Goal: Ask a question: Seek information or help from site administrators or community

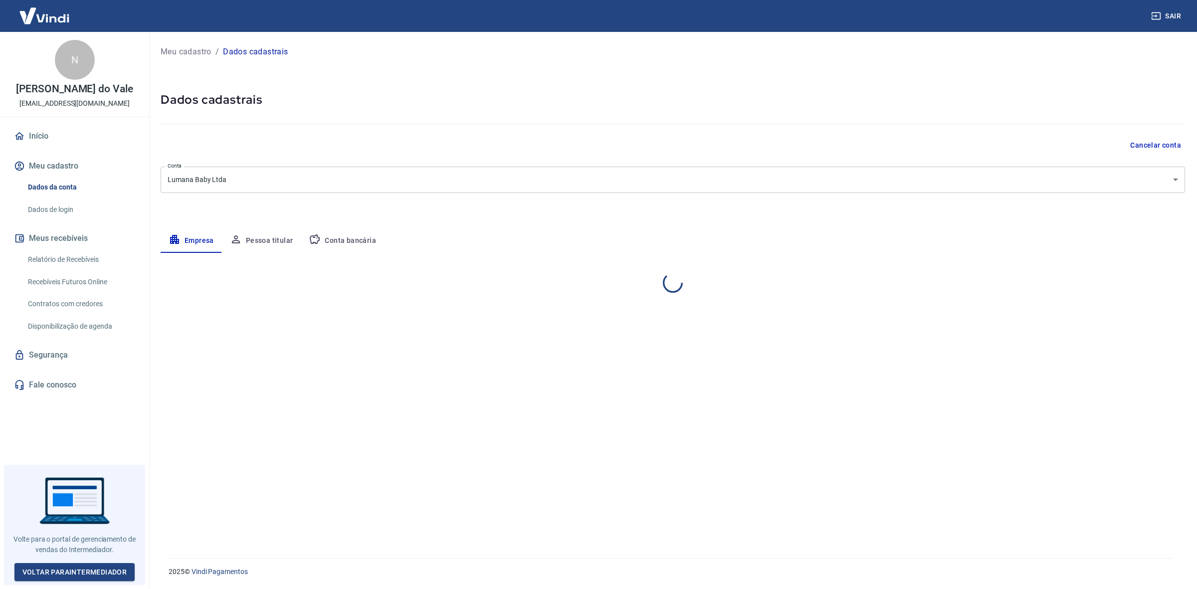
select select "GO"
select select "business"
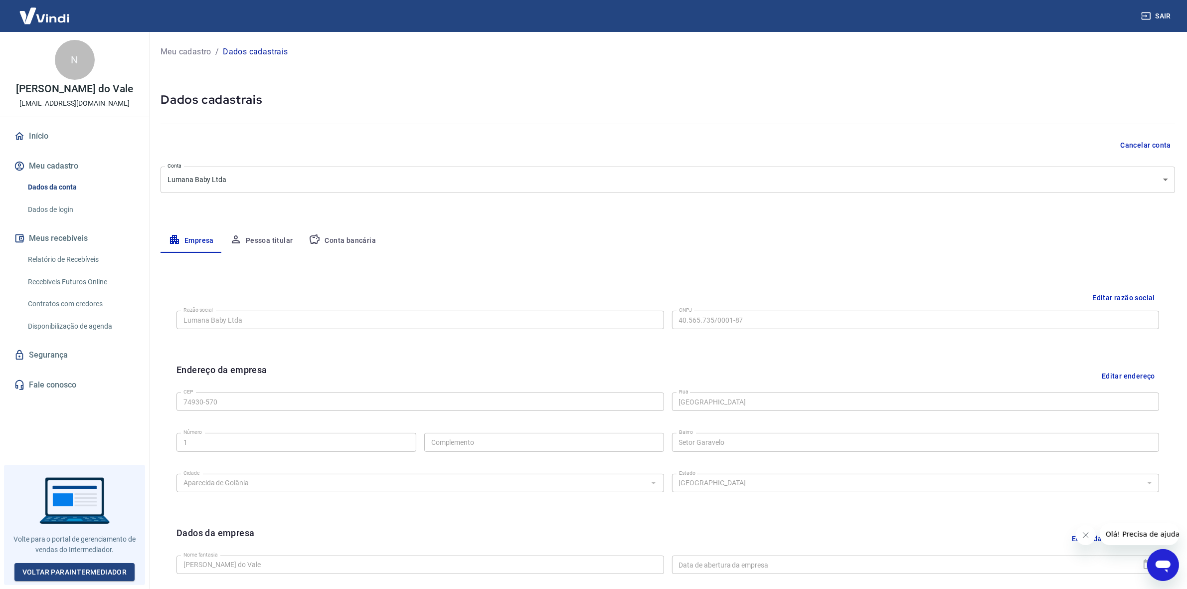
click at [1164, 567] on icon "Abrir janela de mensagens" at bounding box center [1162, 566] width 15 height 12
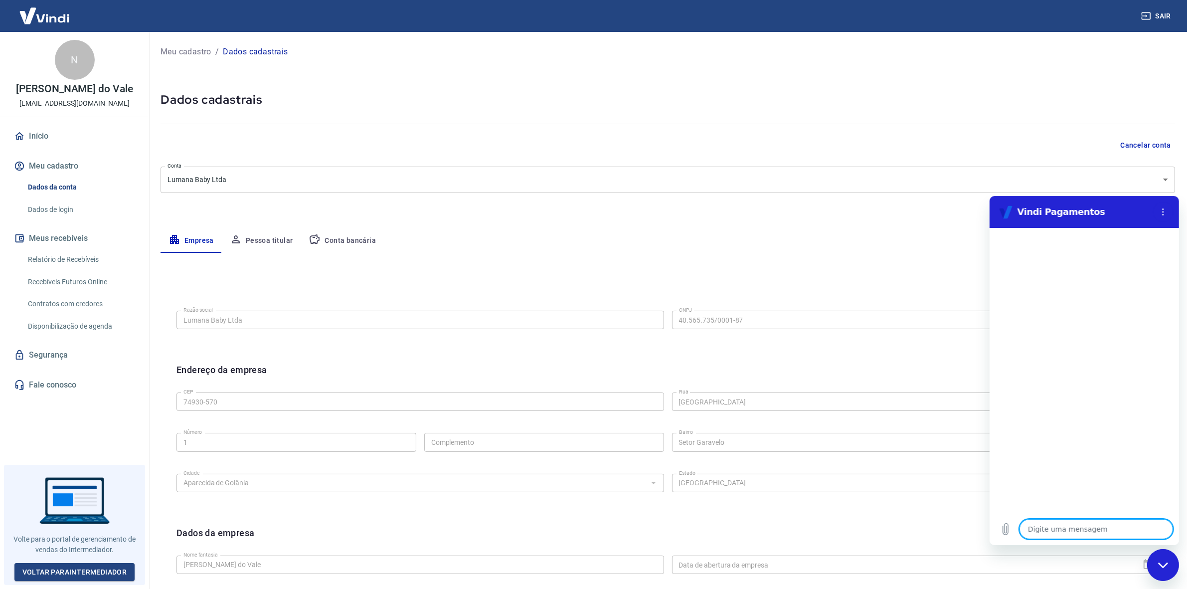
click at [1076, 530] on textarea at bounding box center [1096, 529] width 154 height 20
type textarea "x"
click at [1071, 538] on div "Digite uma mensagem x" at bounding box center [1083, 529] width 189 height 32
click at [1071, 531] on textarea at bounding box center [1096, 529] width 154 height 20
type textarea "d"
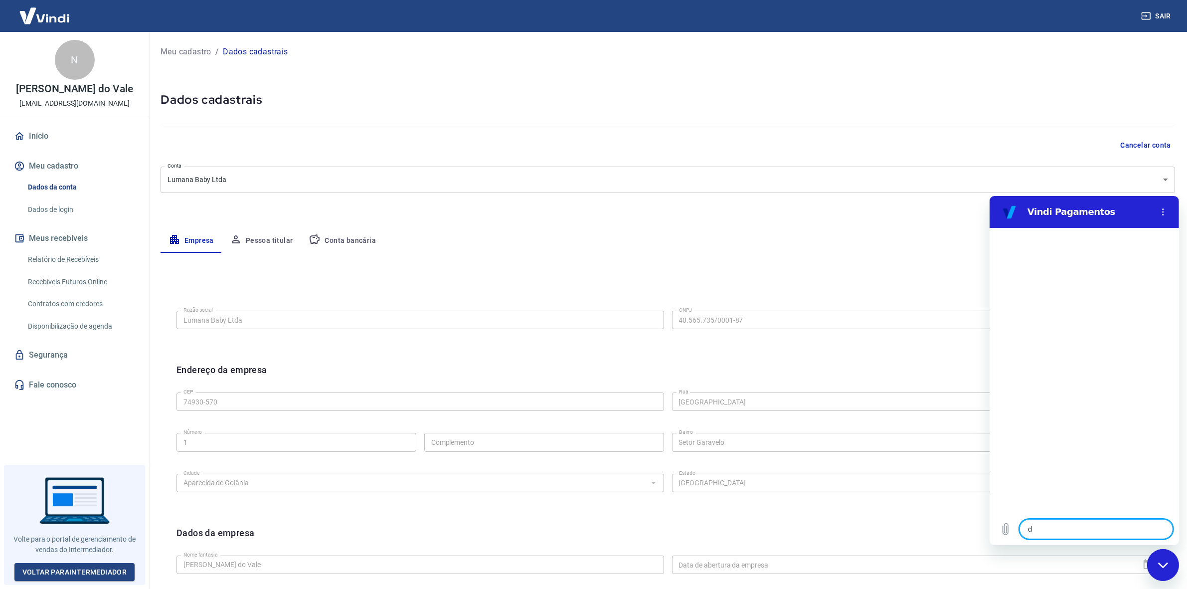
type textarea "x"
type textarea "da"
type textarea "x"
type textarea "dad"
type textarea "x"
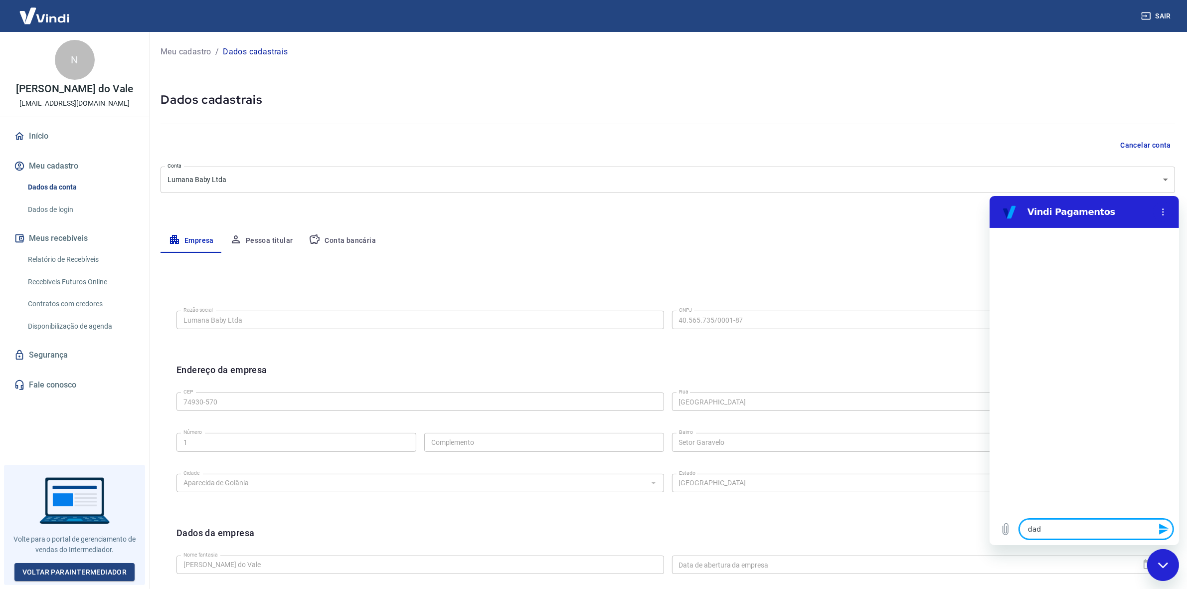
type textarea "dado"
type textarea "x"
type textarea "dados"
type textarea "x"
type textarea "dadosd"
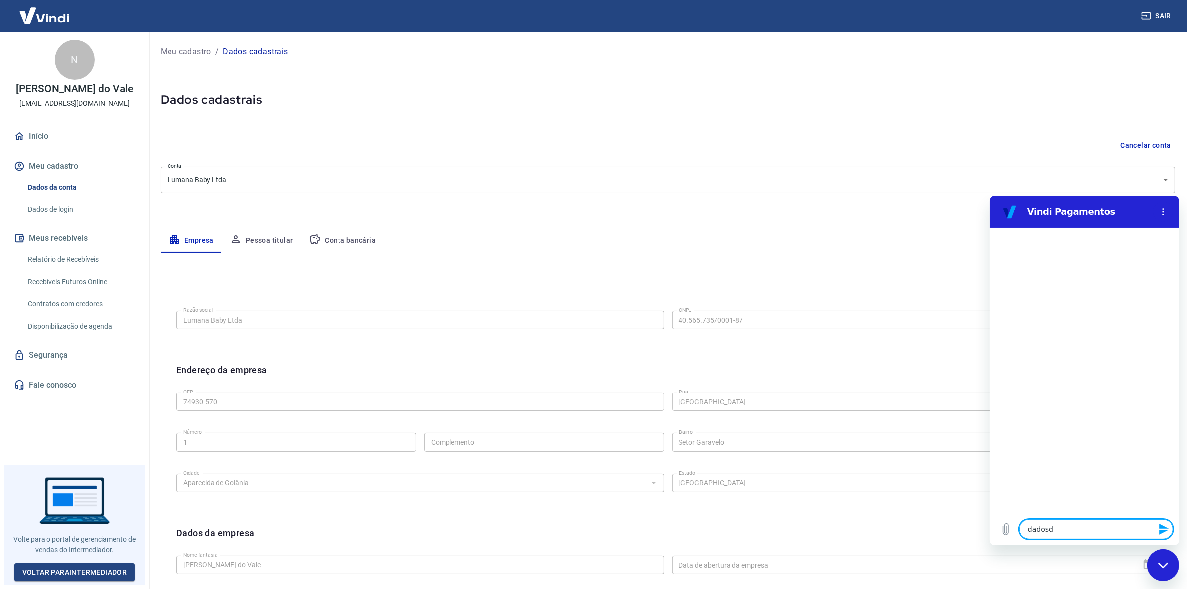
type textarea "x"
type textarea "dadosd"
type textarea "x"
type textarea "dadosd"
type textarea "x"
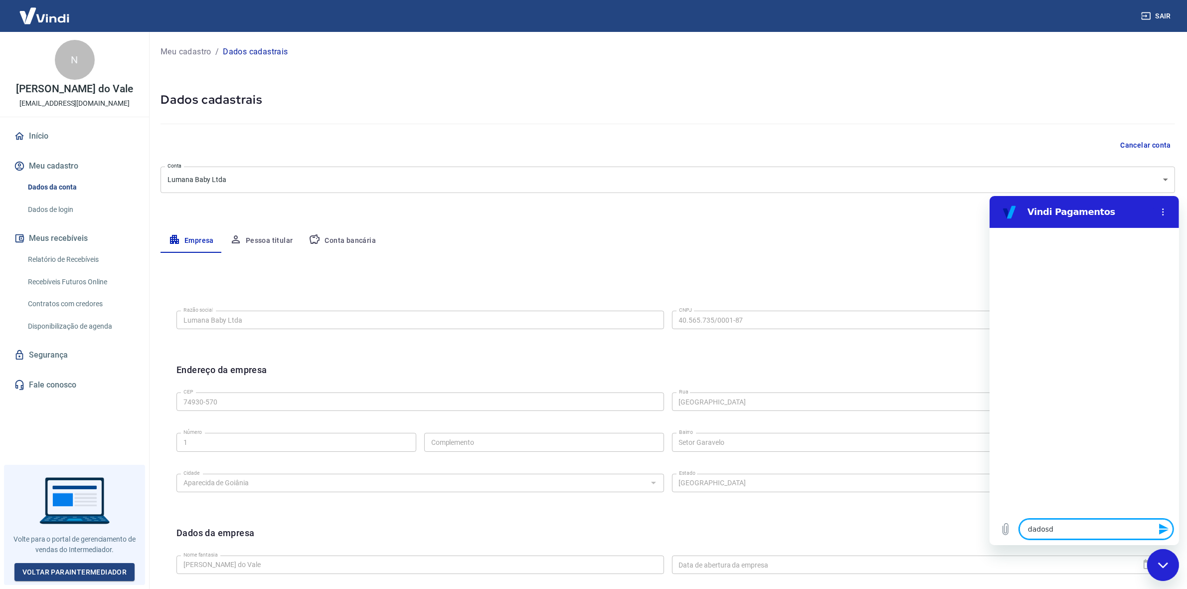
type textarea "dados"
type textarea "x"
type textarea "dados"
type textarea "x"
type textarea "dados b"
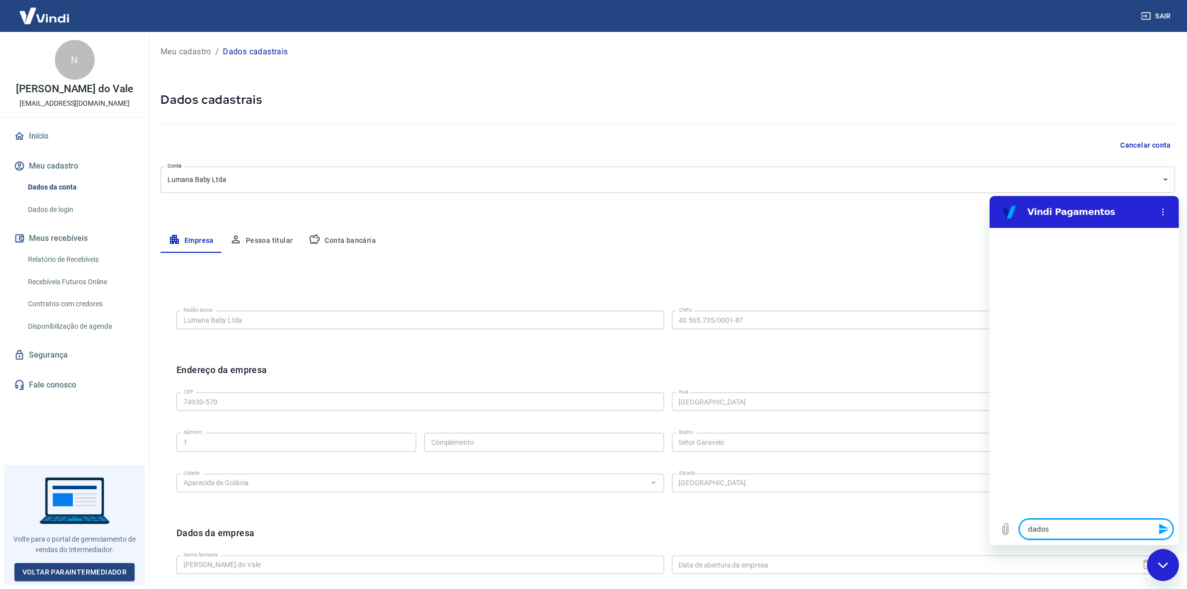
type textarea "x"
type textarea "dados ba"
type textarea "x"
type textarea "dados ban"
type textarea "x"
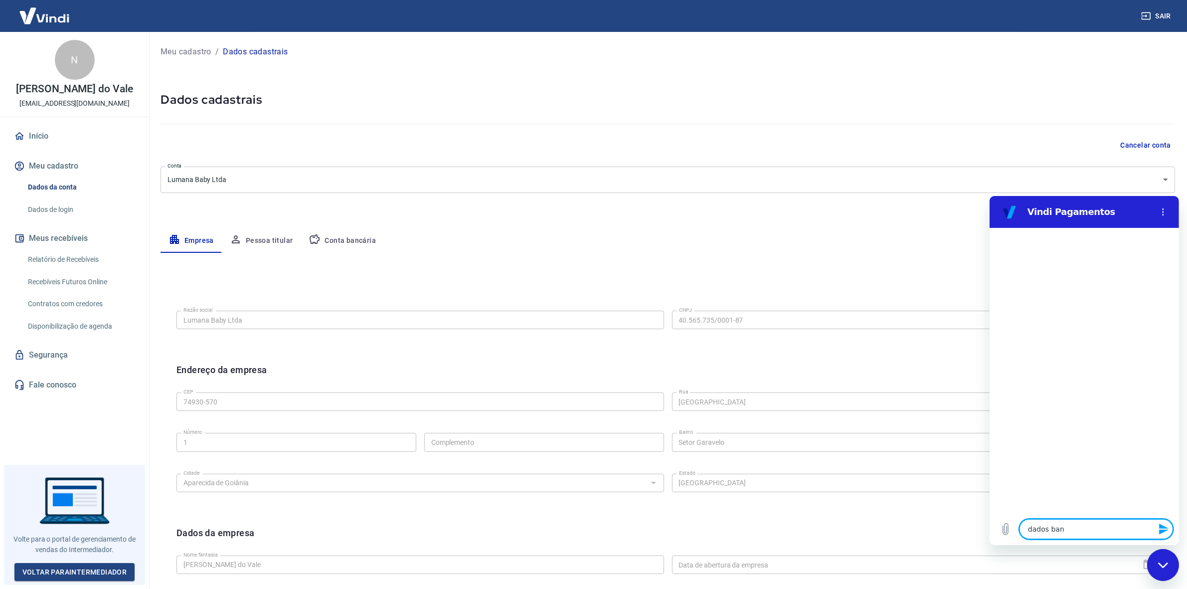
type textarea "dados banc"
type textarea "x"
type textarea "dados banca"
type textarea "x"
type textarea "dados bancar"
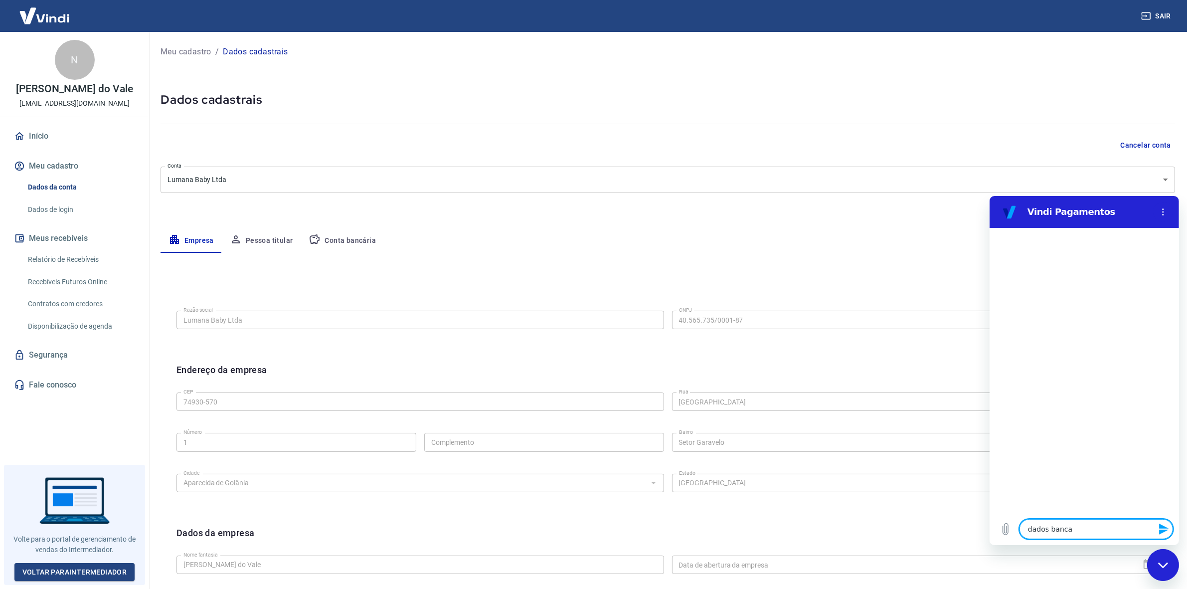
type textarea "x"
type textarea "dados bancari"
type textarea "x"
type textarea "dados bancario"
type textarea "x"
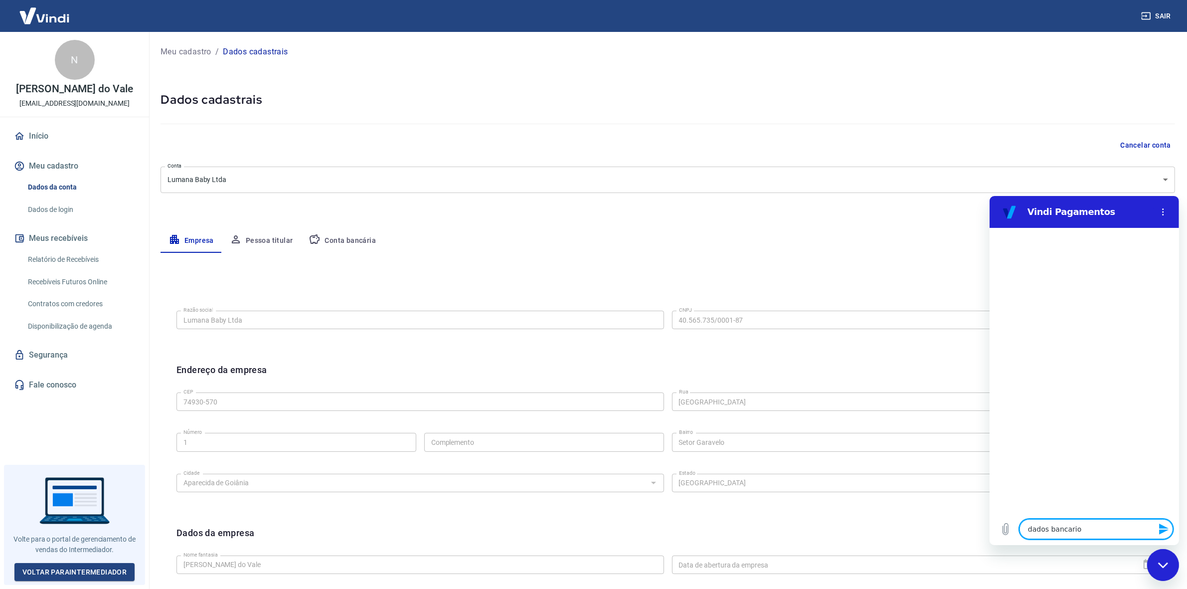
type textarea "dados bancarios"
type textarea "x"
type textarea "dados bancarios"
type textarea "x"
type textarea "dados bancarios i"
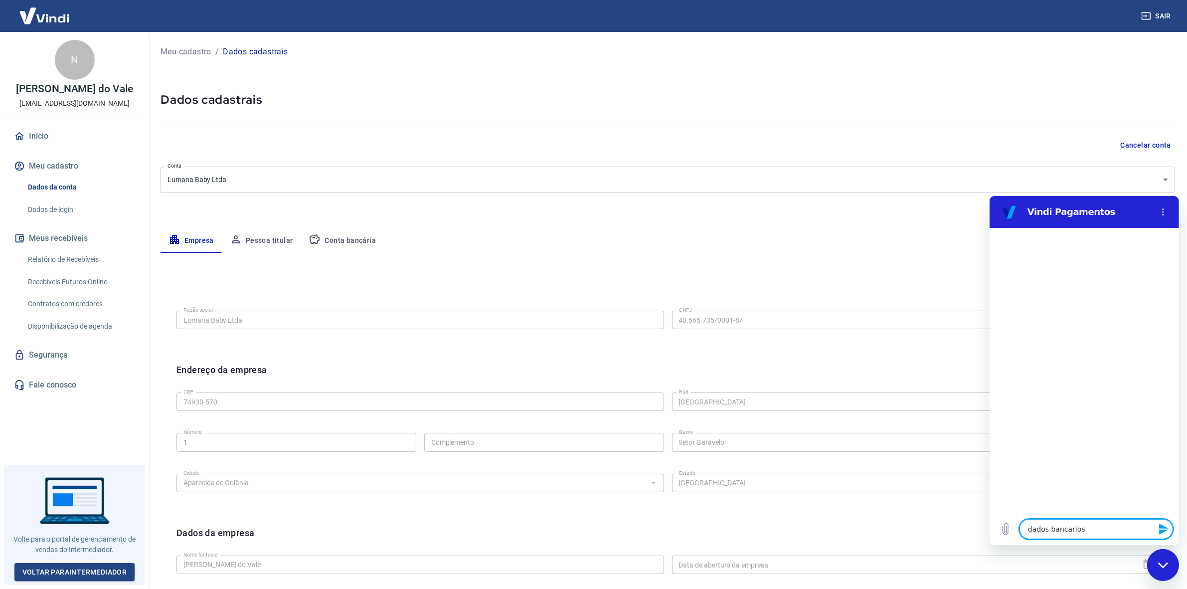
type textarea "x"
type textarea "dados bancarios in"
type textarea "x"
type textarea "dados bancarios inv"
type textarea "x"
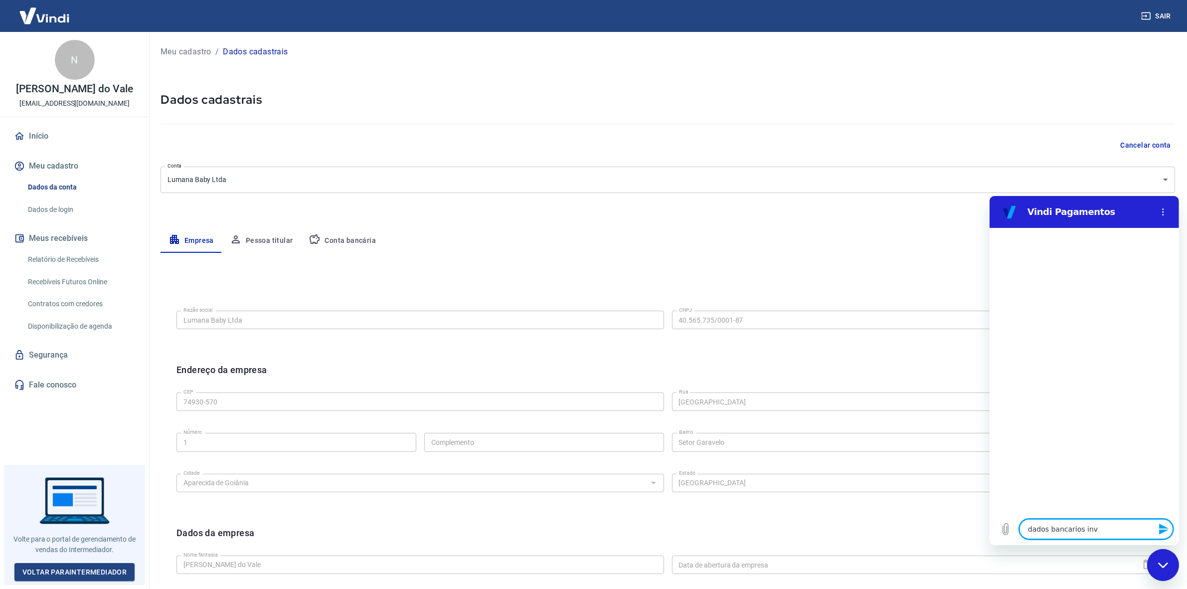
type textarea "dados bancarios inva"
type textarea "x"
type textarea "dados bancarios inval"
type textarea "x"
type textarea "dados bancarios invali"
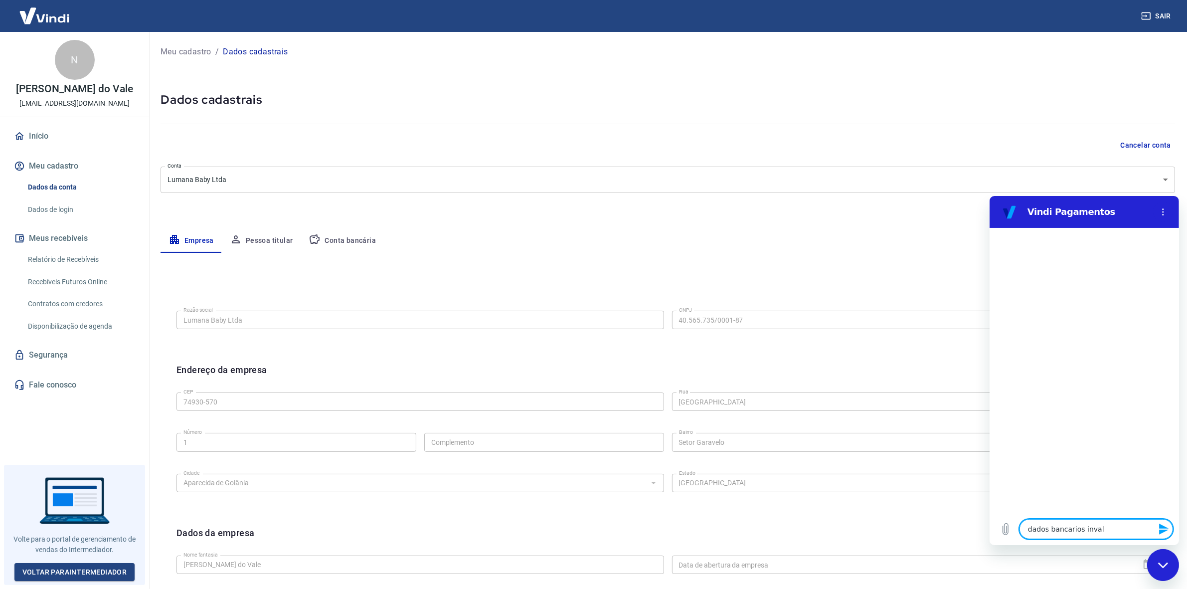
type textarea "x"
type textarea "dados bancarios invalid"
type textarea "x"
type textarea "dados bancarios invalido"
type textarea "x"
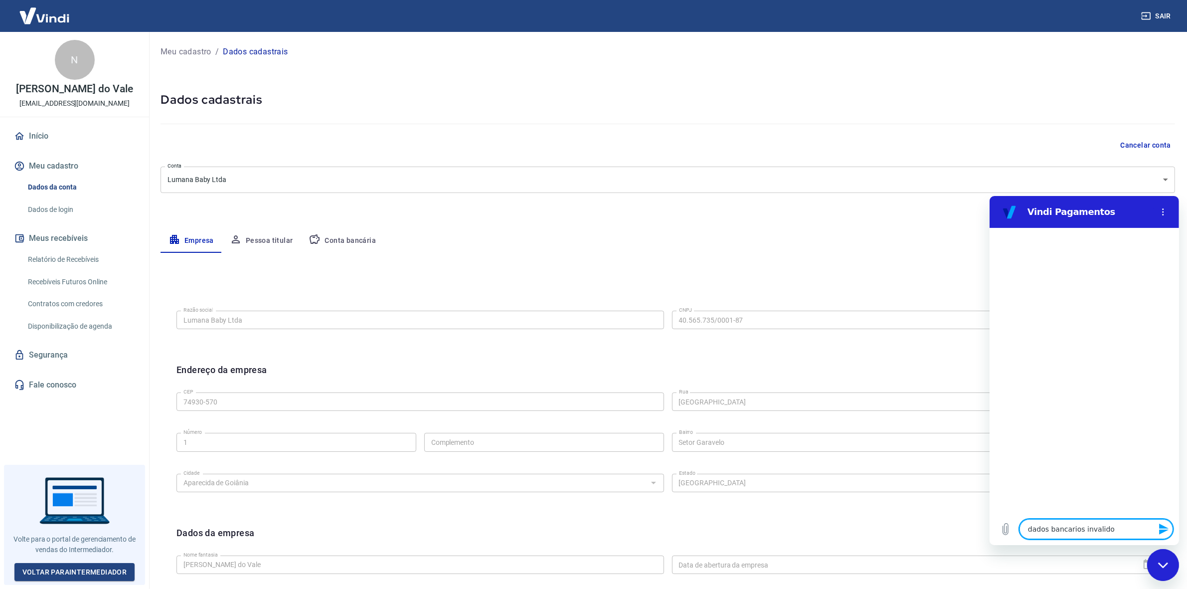
type textarea "dados bancarios invalidos"
type textarea "x"
click at [1099, 531] on textarea "dados bancarios invalidos" at bounding box center [1096, 529] width 154 height 20
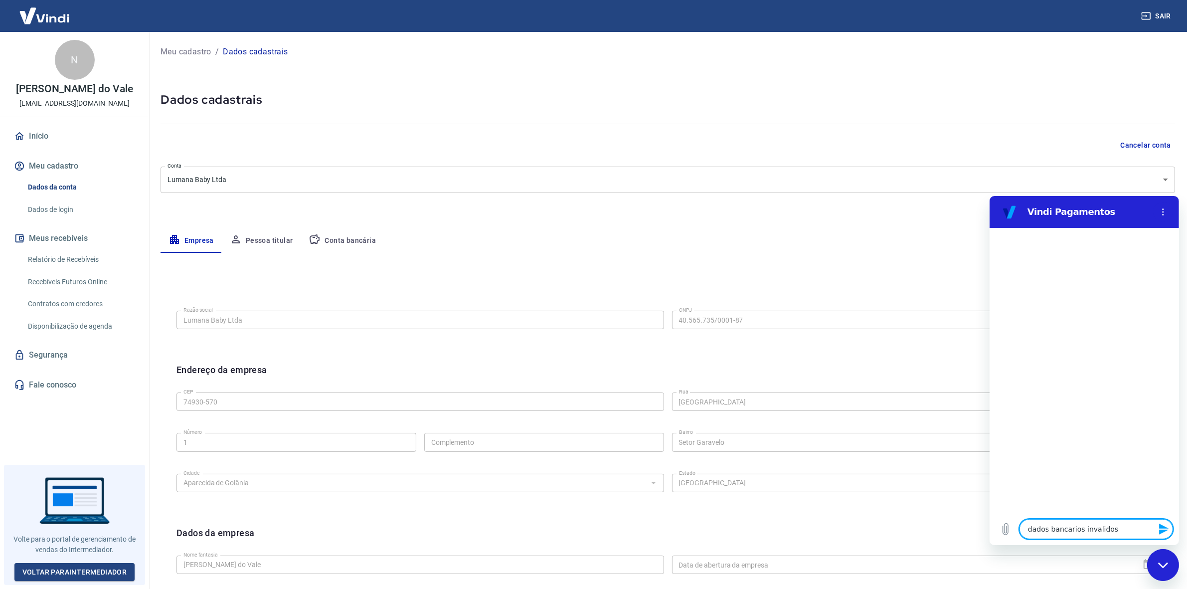
type textarea "dados bancarios invalidos"
click at [1170, 528] on button "Enviar mensagem" at bounding box center [1163, 529] width 20 height 20
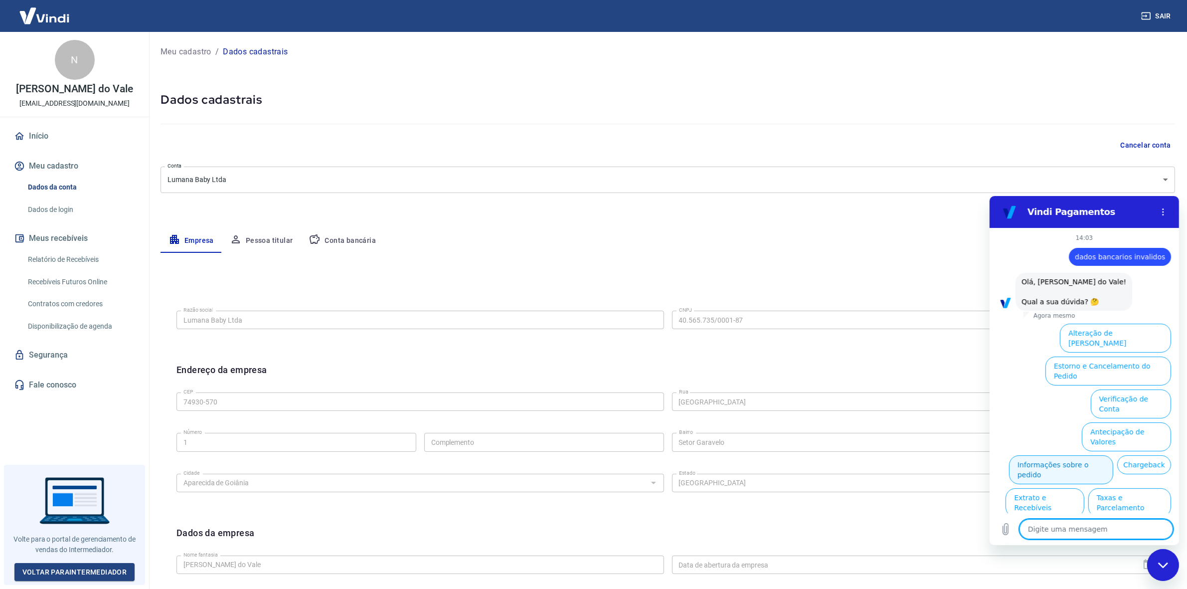
click at [1064, 455] on button "Informações sobre o pedido" at bounding box center [1061, 469] width 104 height 29
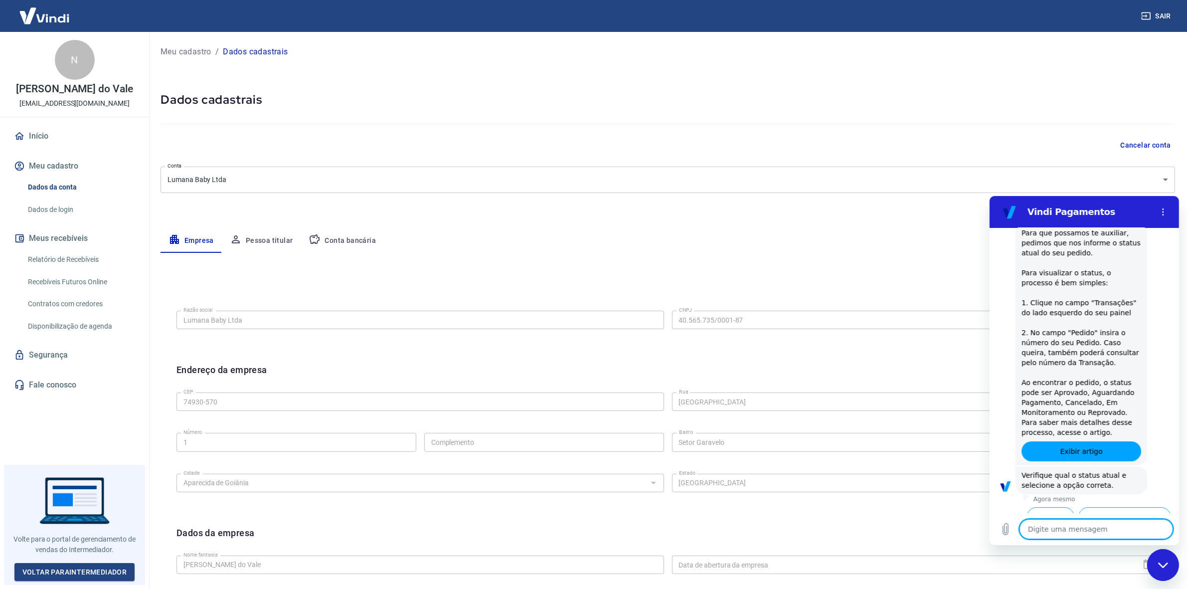
scroll to position [197, 0]
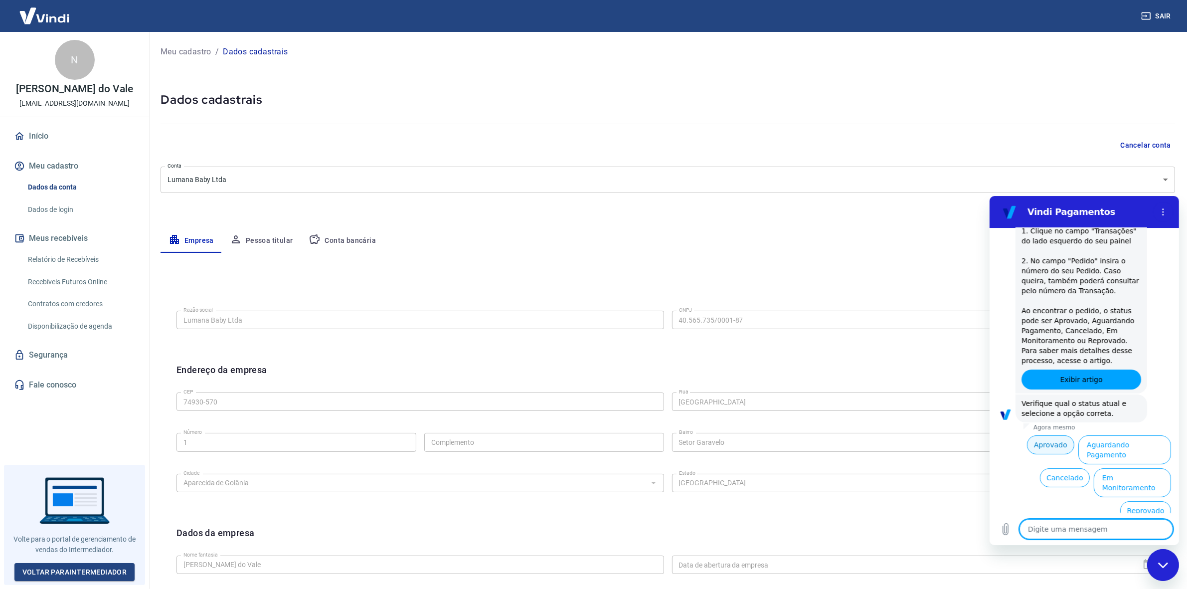
click at [1049, 454] on button "Aprovado" at bounding box center [1051, 444] width 48 height 19
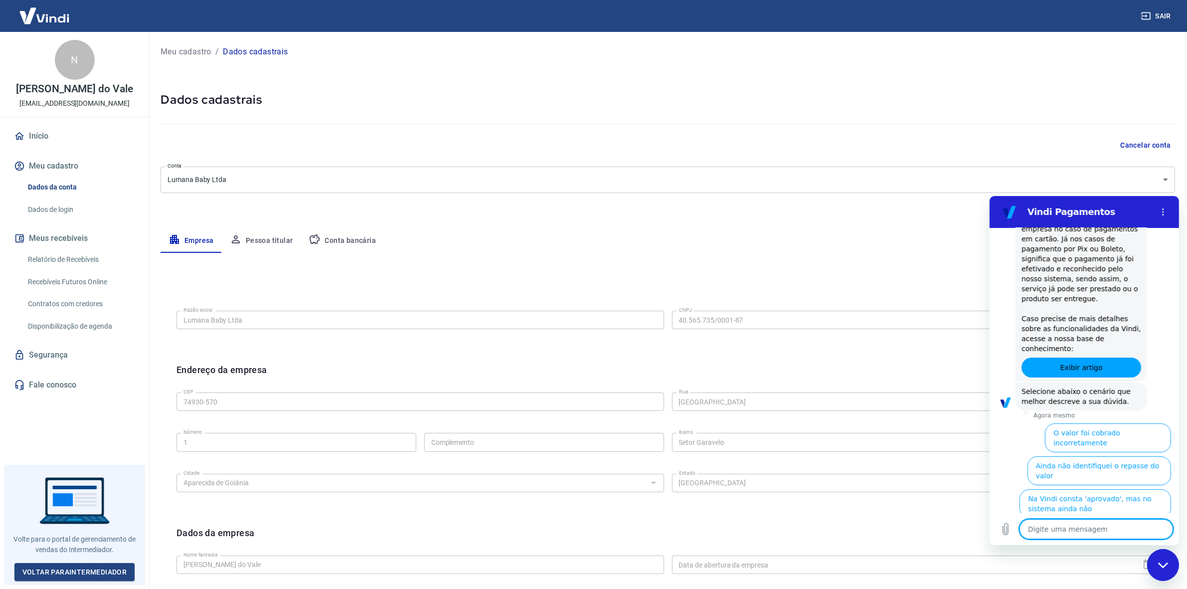
scroll to position [510, 0]
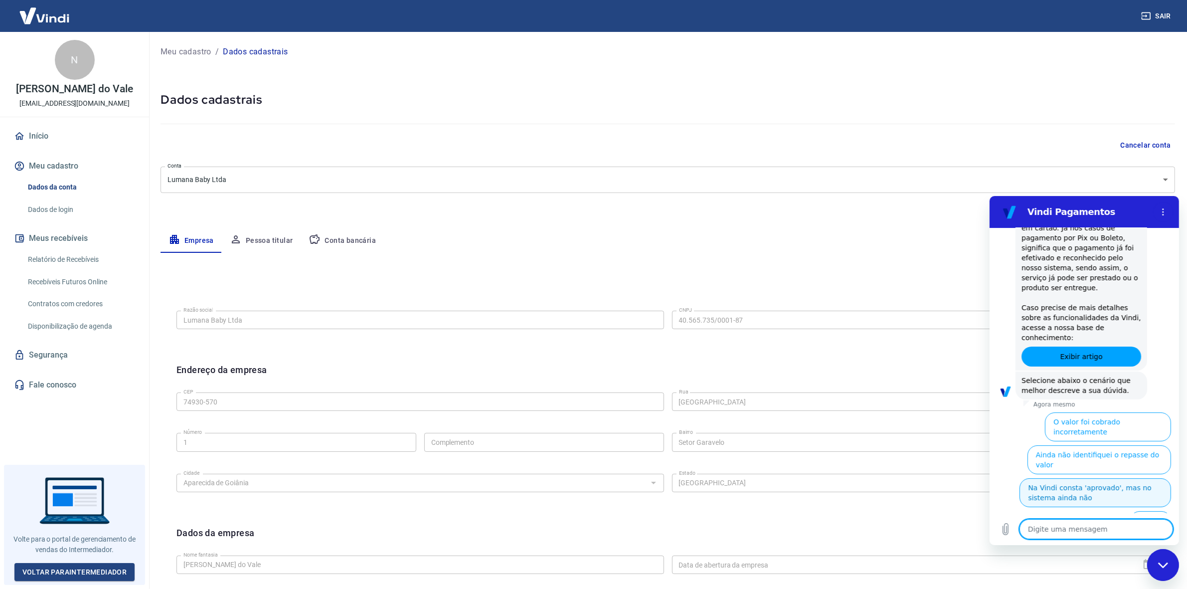
click at [1071, 478] on button "Na Vindi consta 'aprovado', mas no sistema ainda não" at bounding box center [1095, 492] width 152 height 29
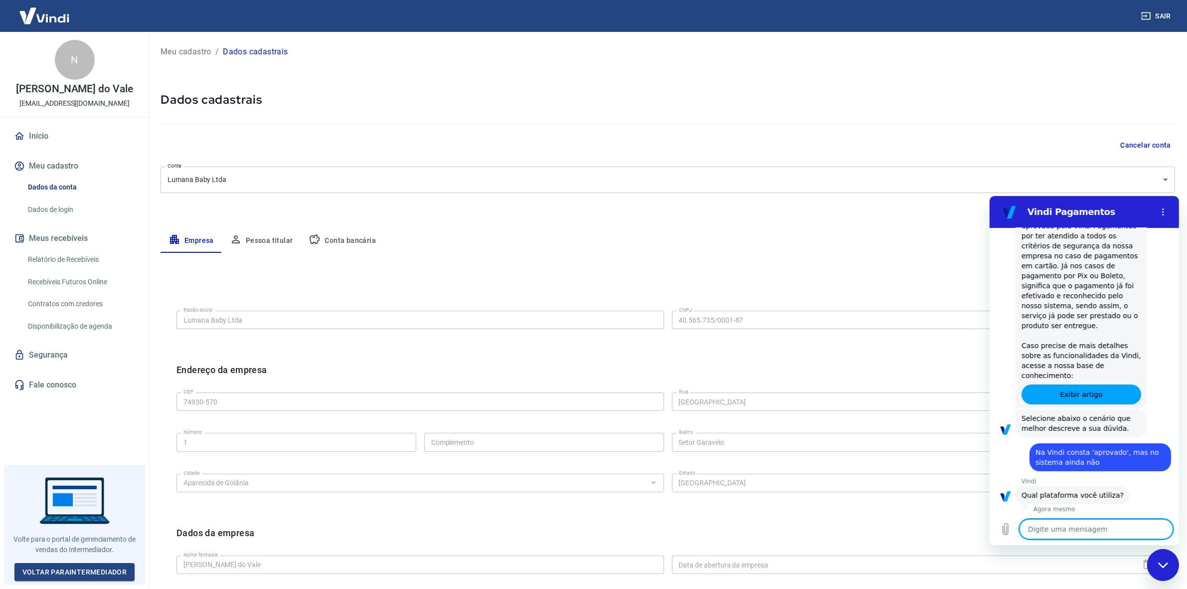
scroll to position [520, 0]
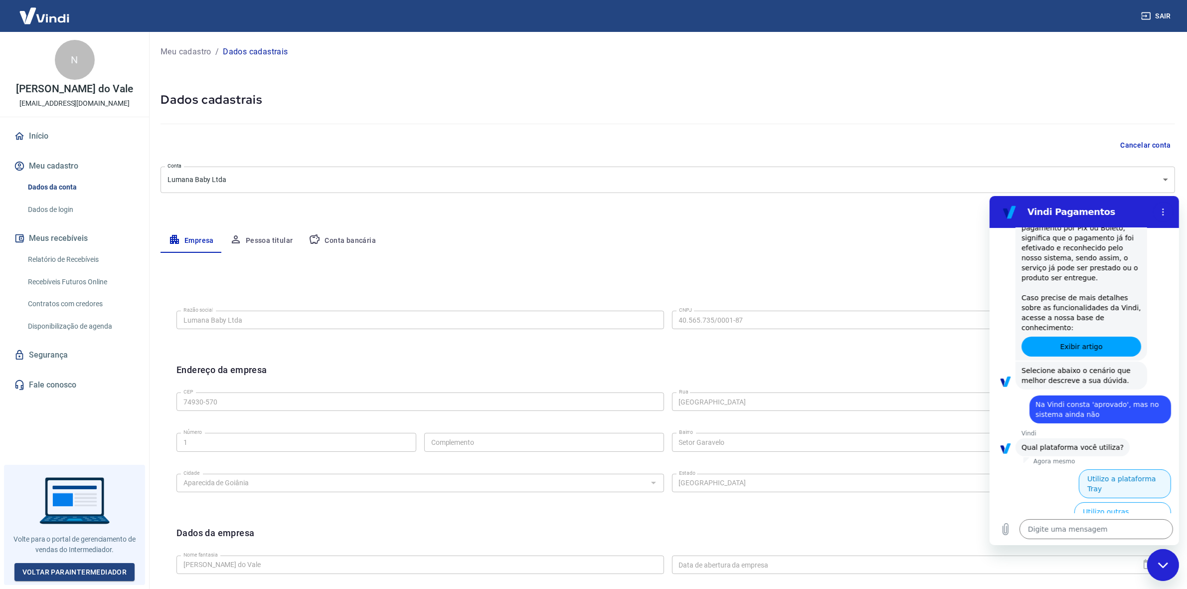
click at [1097, 480] on button "Utilizo a plataforma Tray" at bounding box center [1124, 483] width 92 height 29
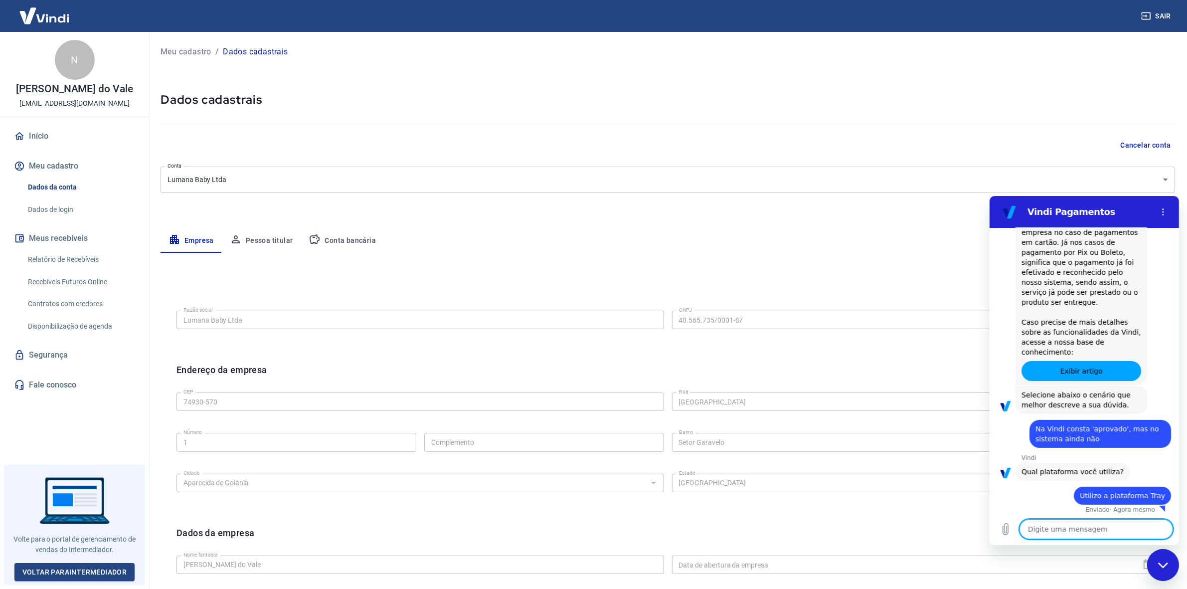
scroll to position [497, 0]
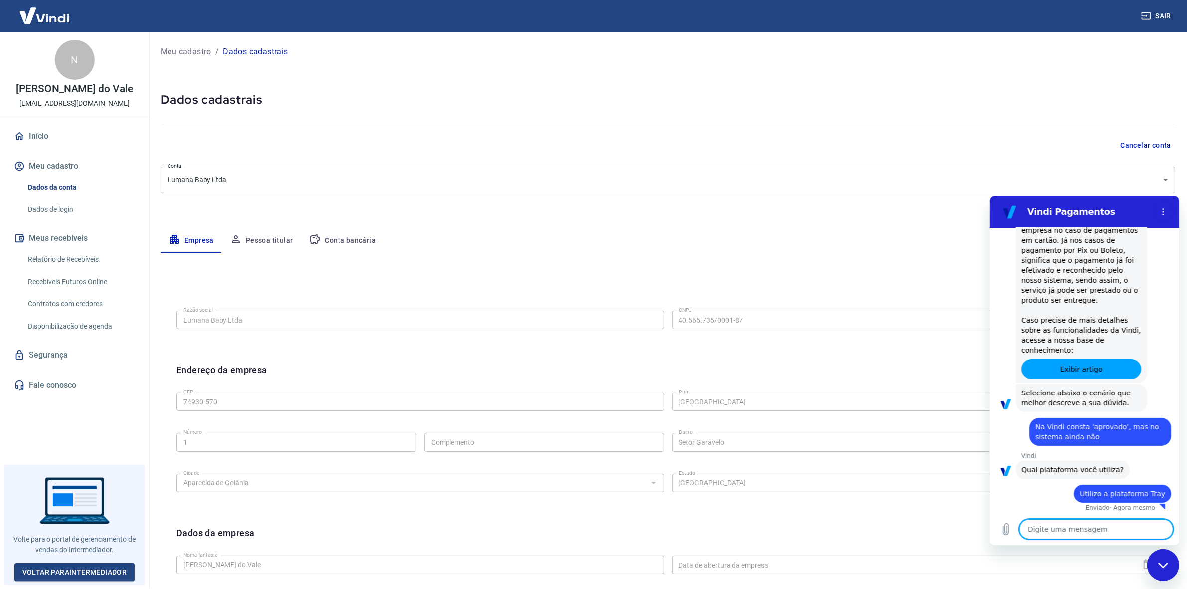
click at [1078, 523] on textarea at bounding box center [1096, 529] width 154 height 20
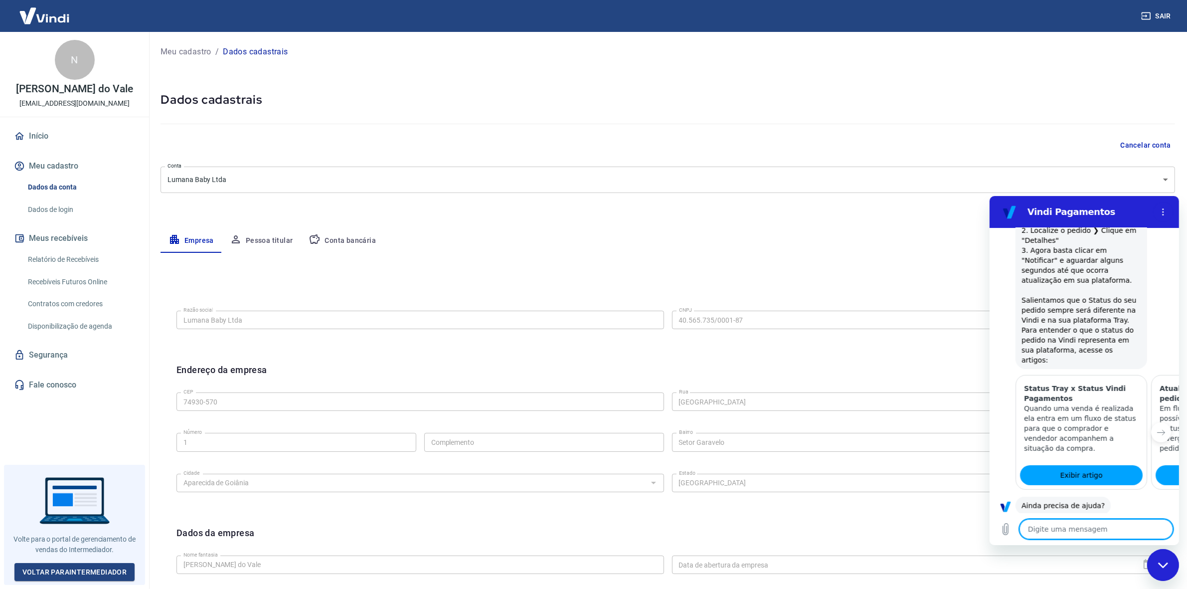
click at [1078, 523] on textarea at bounding box center [1096, 529] width 154 height 20
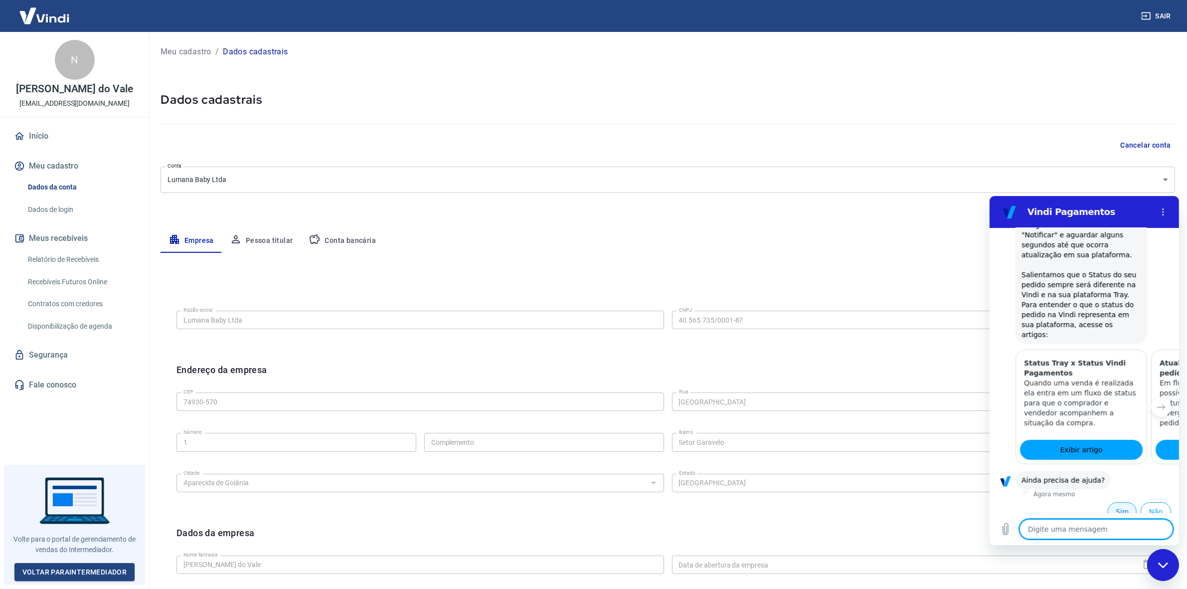
click at [1111, 505] on button "Sim" at bounding box center [1121, 511] width 29 height 19
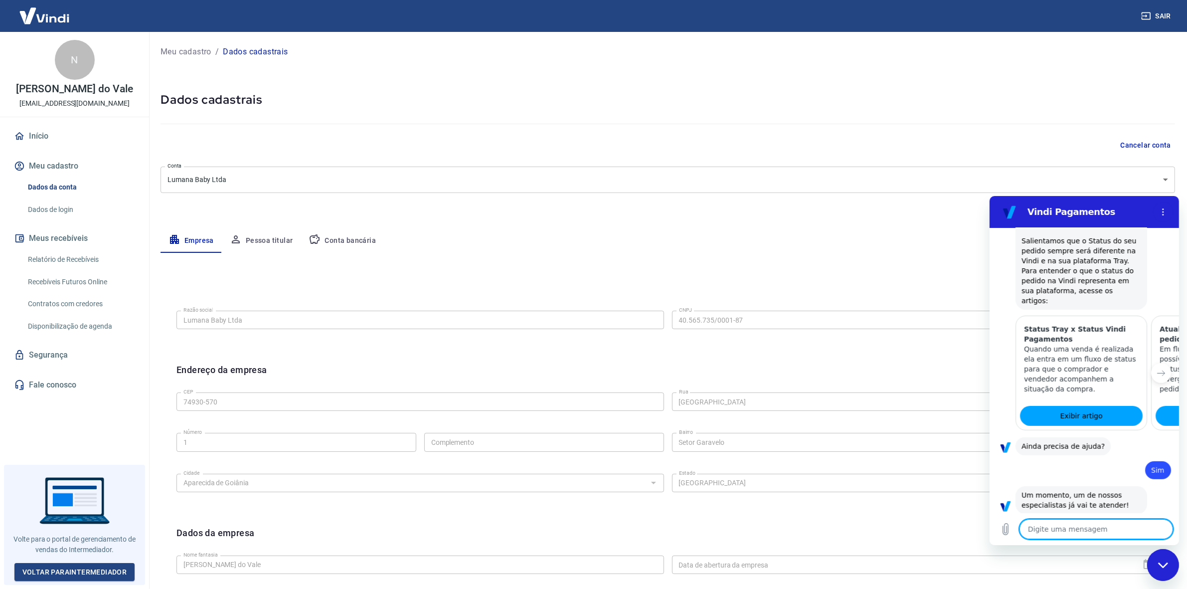
click at [1096, 530] on textarea at bounding box center [1096, 529] width 154 height 20
type textarea "x"
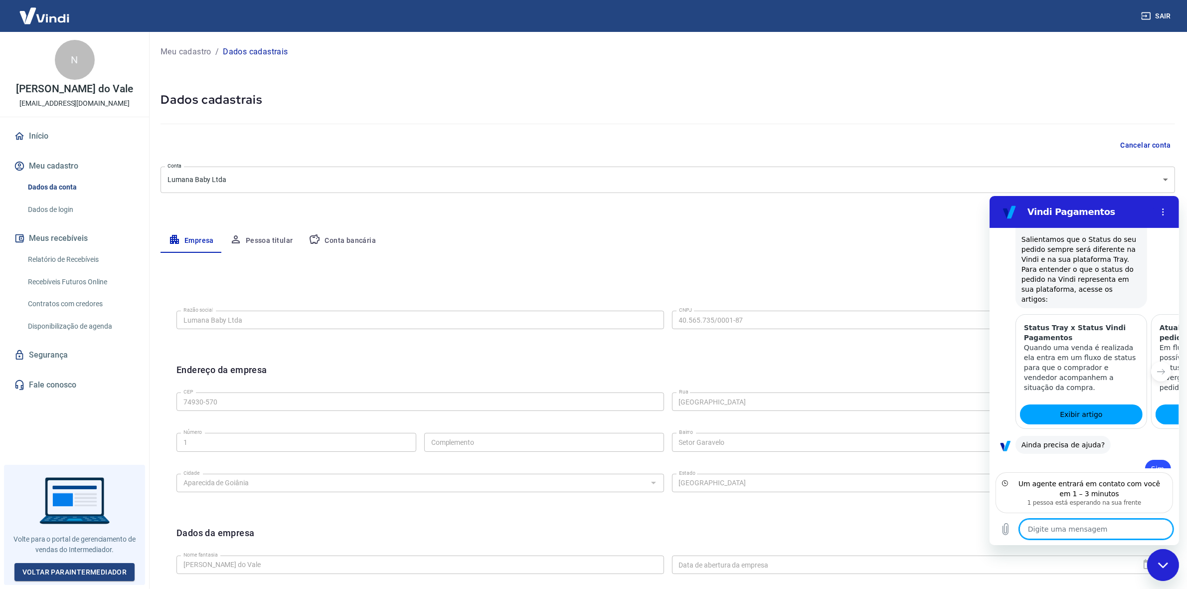
paste textarea "dados bancarios invalidos"
type textarea "dados bancarios invalidos"
type textarea "x"
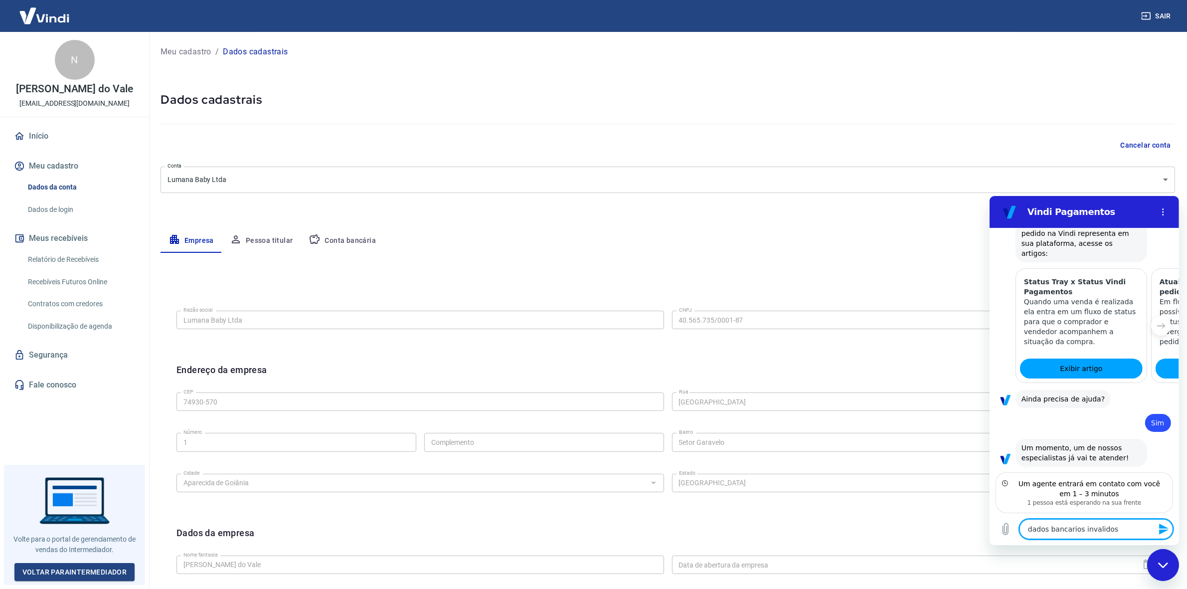
click at [1088, 530] on textarea "dados bancarios invalidos" at bounding box center [1096, 529] width 154 height 20
type textarea "x"
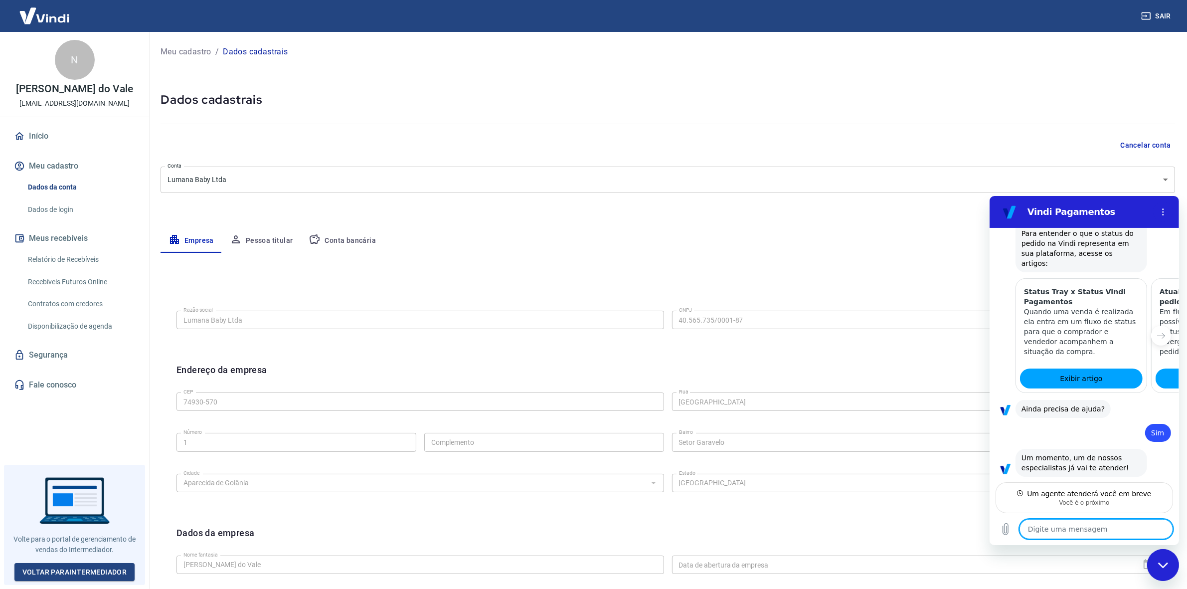
paste textarea "dados bancarios invalidos"
type textarea "dados bancarios invalidos"
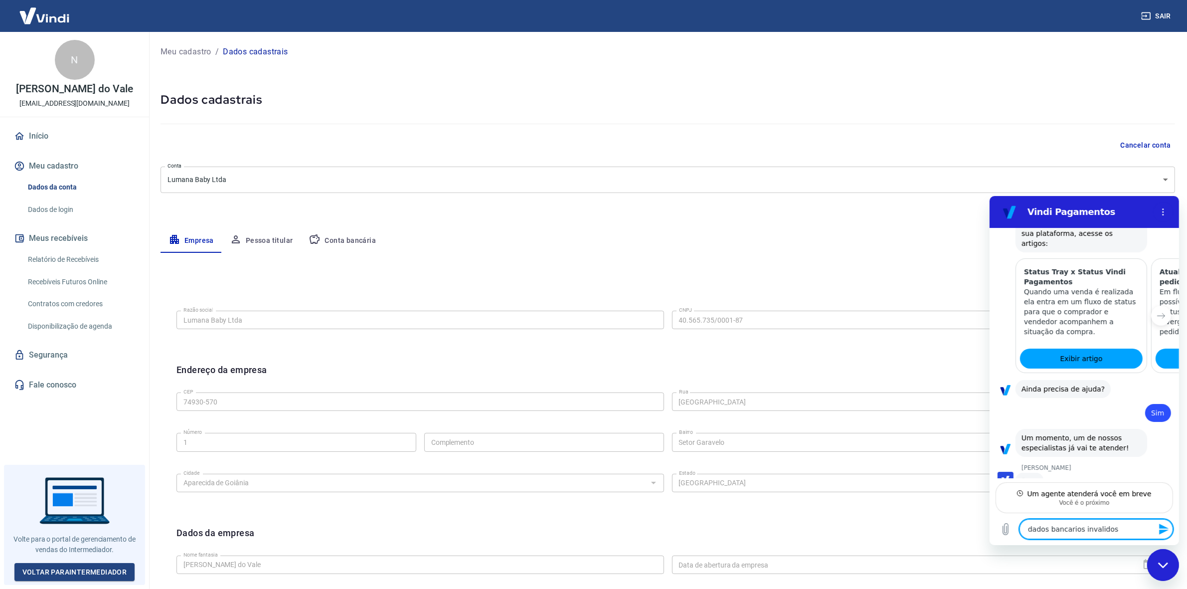
scroll to position [989, 0]
type textarea "x"
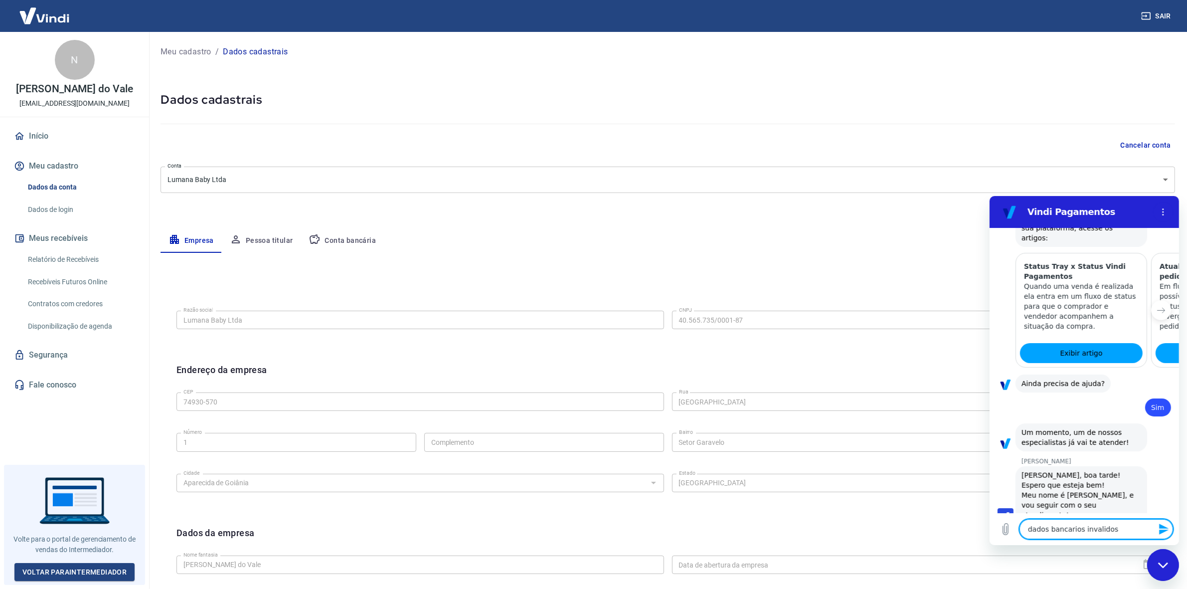
scroll to position [997, 0]
click at [1121, 527] on textarea "dados bancarios invalidos" at bounding box center [1096, 529] width 154 height 20
type textarea "O"
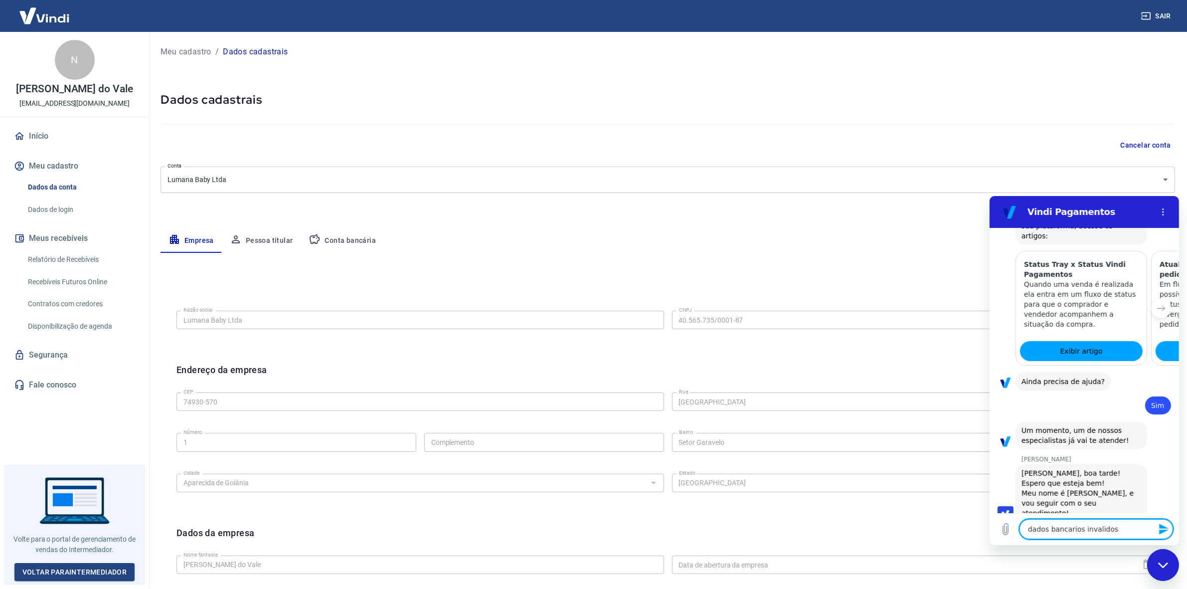
type textarea "x"
type textarea "Ol"
type textarea "x"
type textarea "Olá"
type textarea "x"
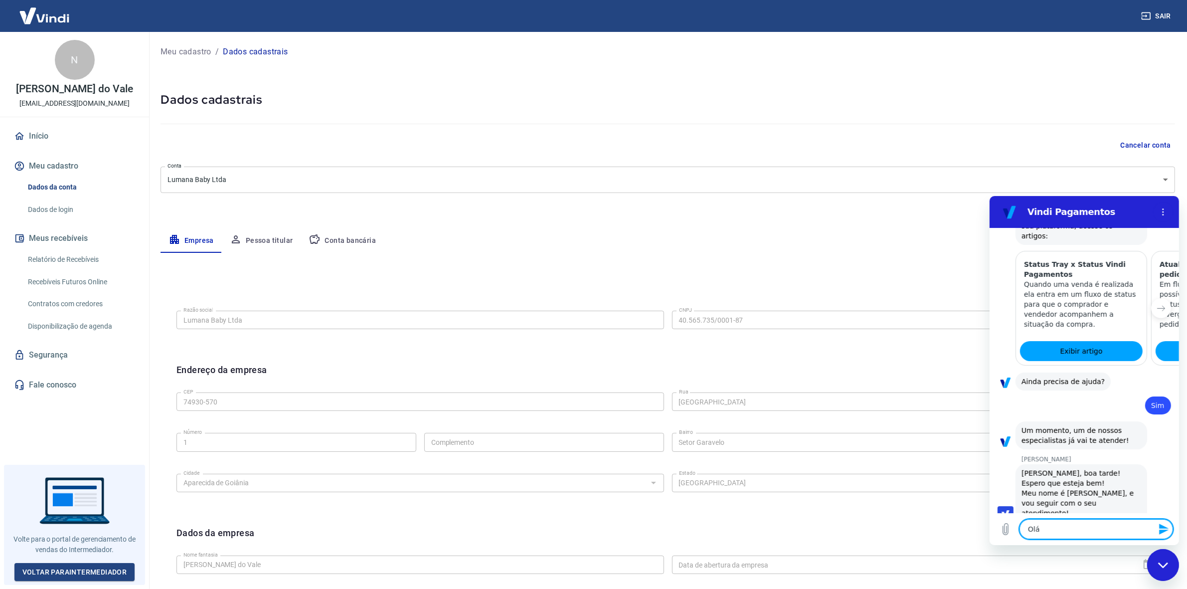
type textarea "Olá,"
type textarea "x"
type textarea "Olá,"
type textarea "x"
type textarea "Olá, b"
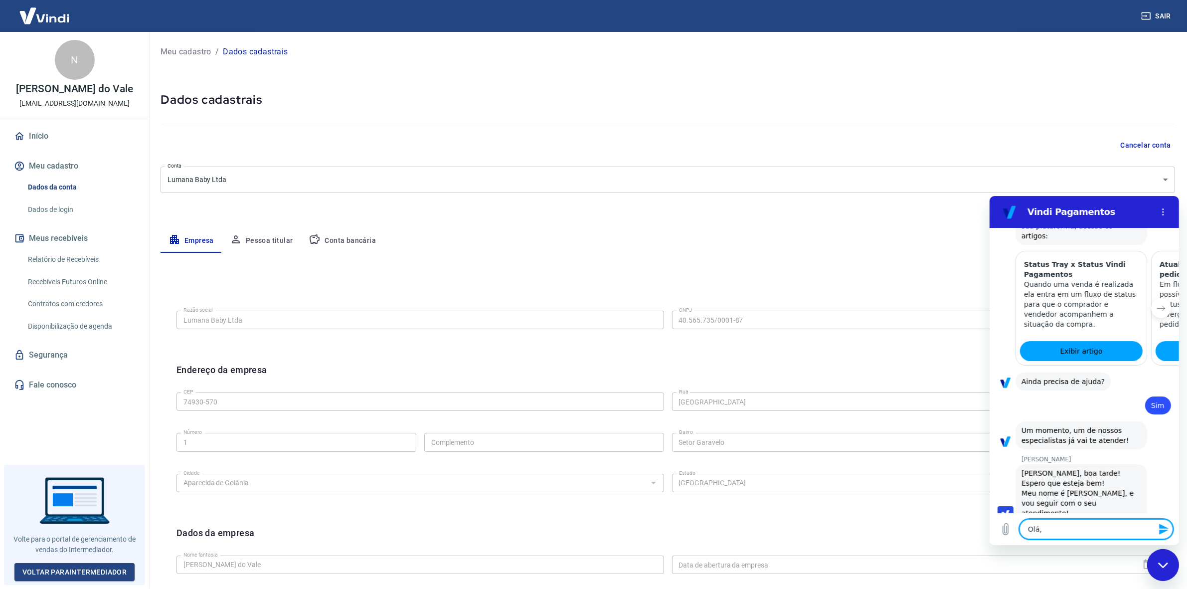
type textarea "x"
type textarea "Olá, bo"
type textarea "x"
type textarea "Olá, boa"
type textarea "x"
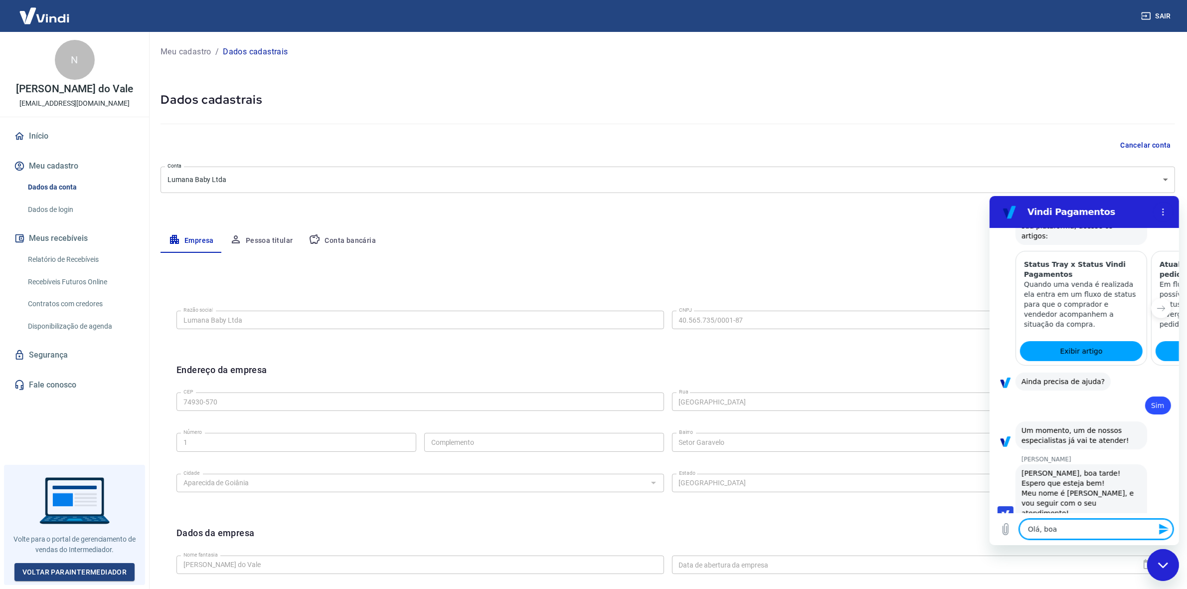
type textarea "Olá, boa"
type textarea "x"
type textarea "Olá, boa t"
type textarea "x"
type textarea "Olá, boa ta"
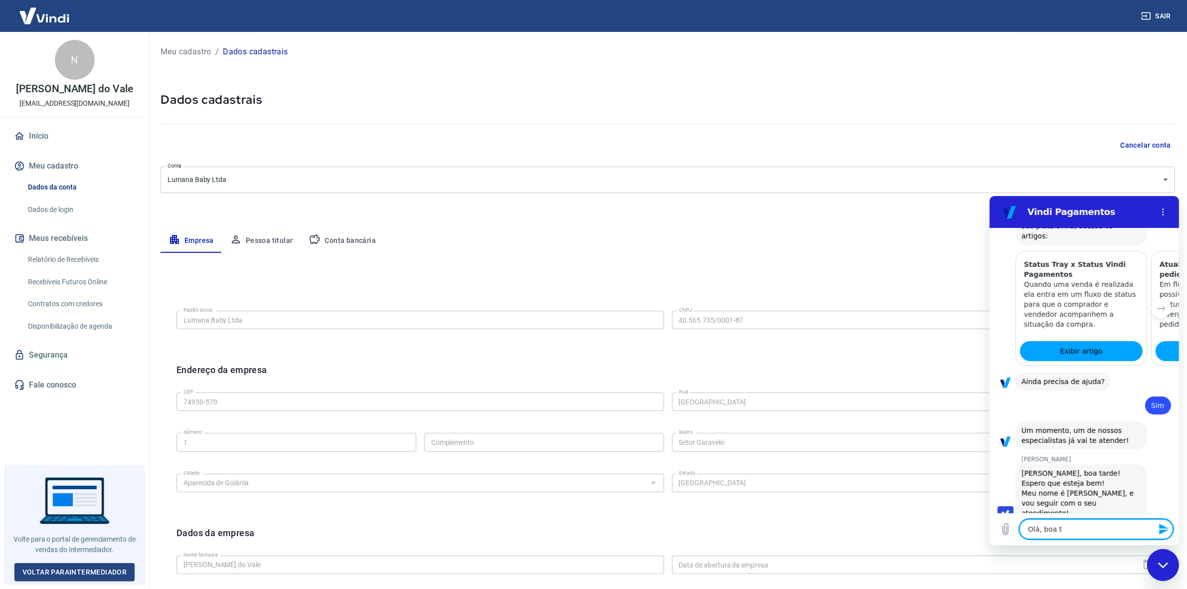
type textarea "x"
type textarea "Olá, boa tar"
type textarea "x"
type textarea "Olá, boa tard"
type textarea "x"
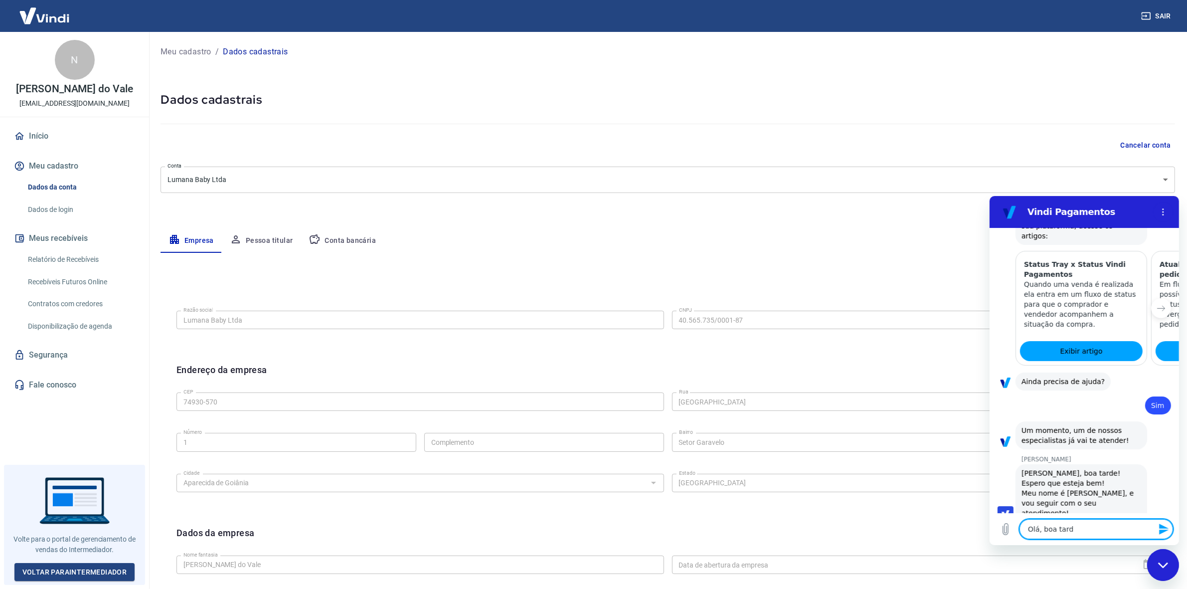
type textarea "Olá, boa tarde"
type textarea "x"
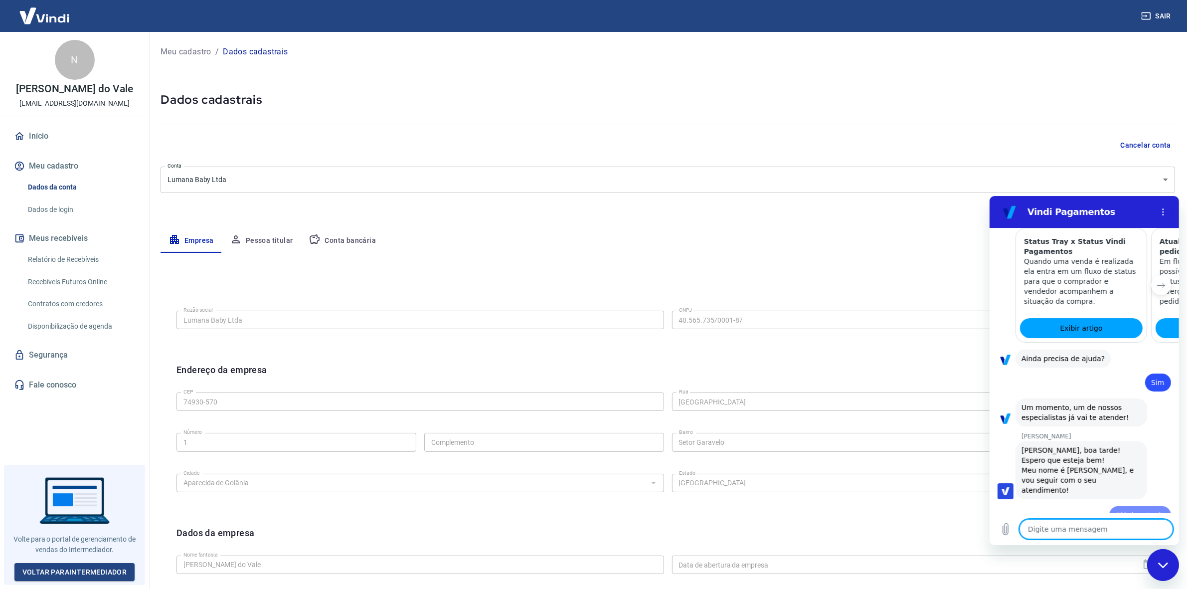
type textarea "x"
paste textarea "dados bancarios invalidos"
type textarea "dados bancarios invalidos"
type textarea "x"
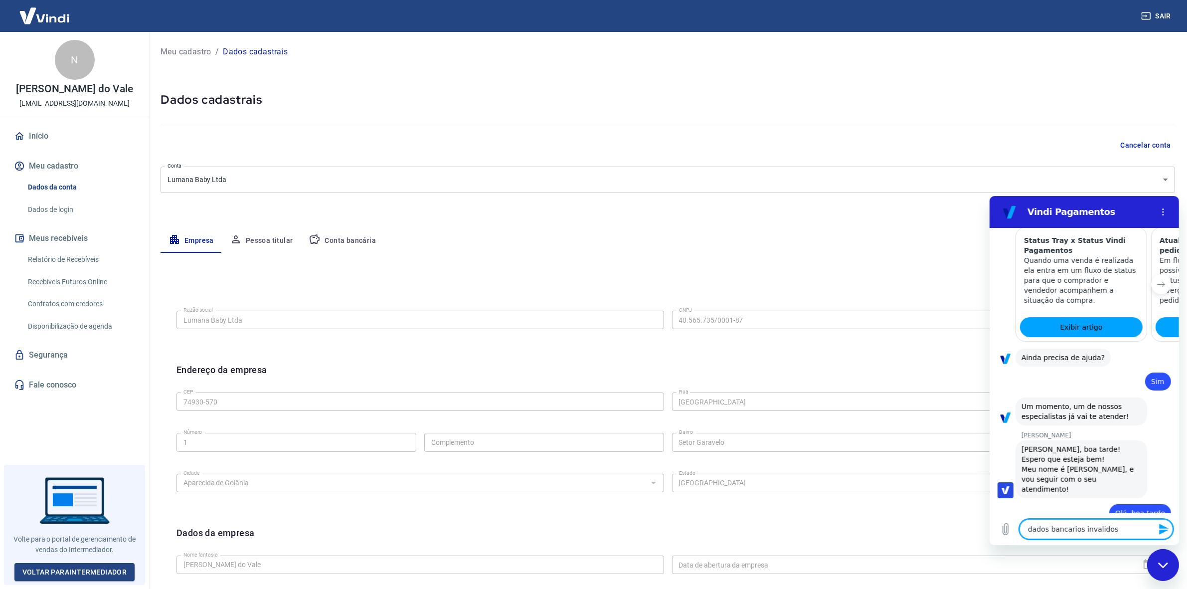
type textarea "r"
type textarea "x"
type textarea "re"
type textarea "x"
type textarea "rec"
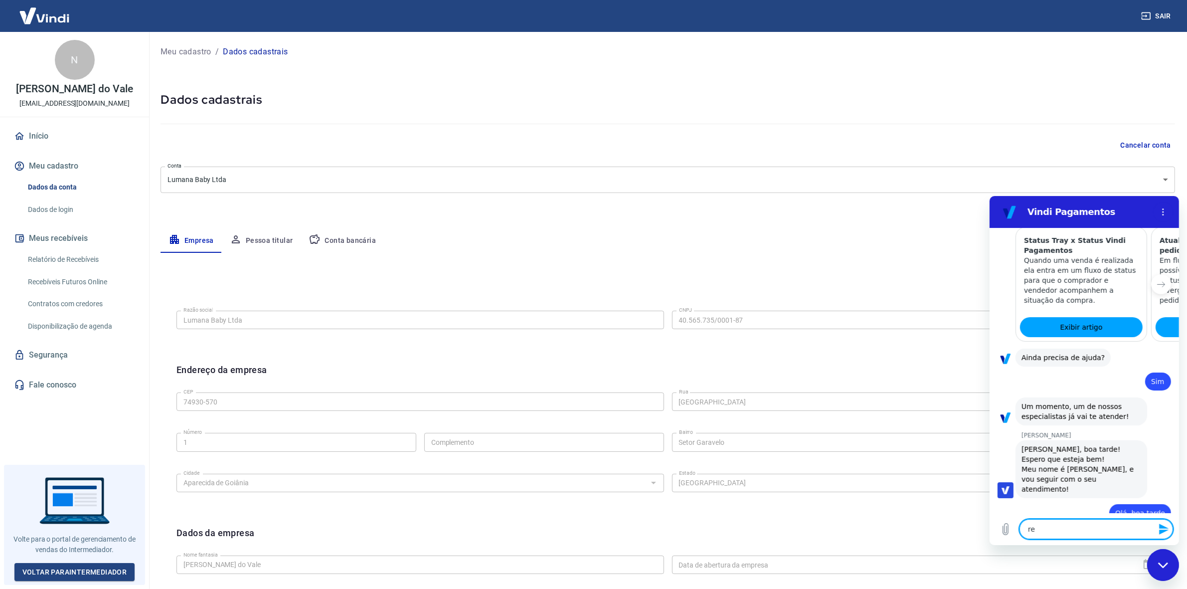
type textarea "x"
type textarea "rece"
type textarea "x"
type textarea "receb"
type textarea "x"
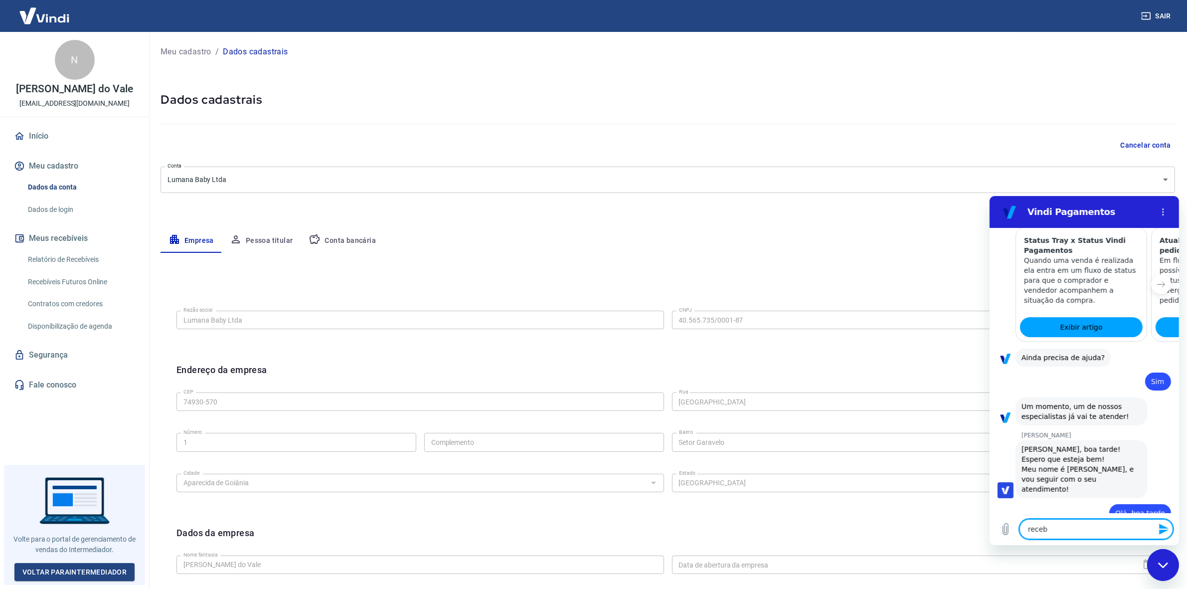
type textarea "recebi"
type textarea "x"
type textarea "recebi"
type textarea "x"
type textarea "recebi e"
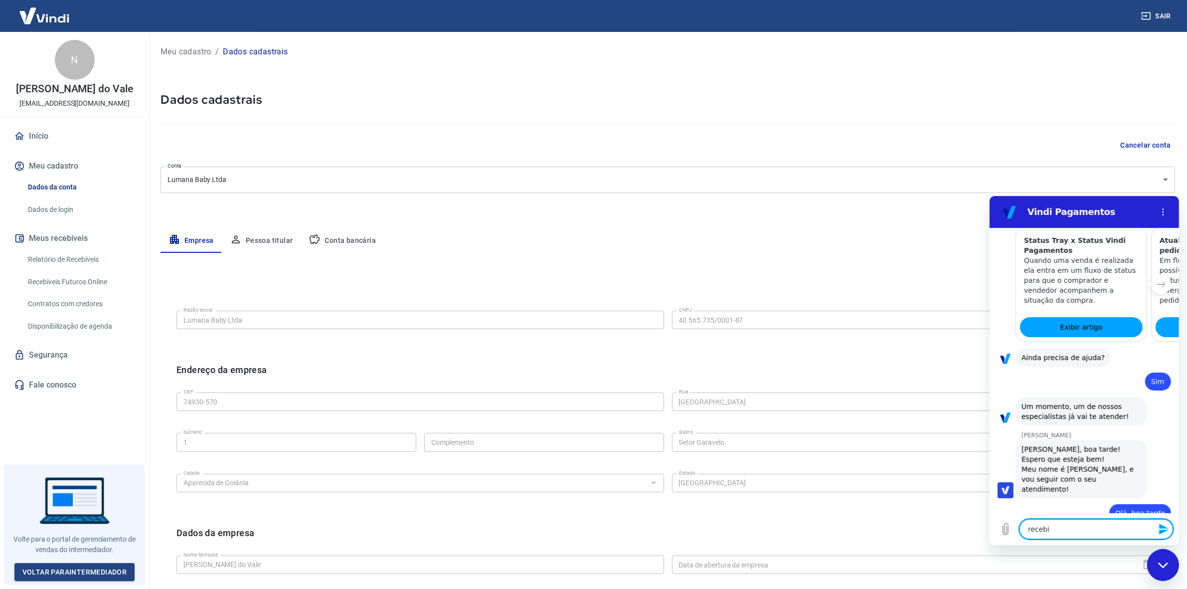
type textarea "x"
type textarea "recebi es"
type textarea "x"
type textarea "recebi ess"
type textarea "x"
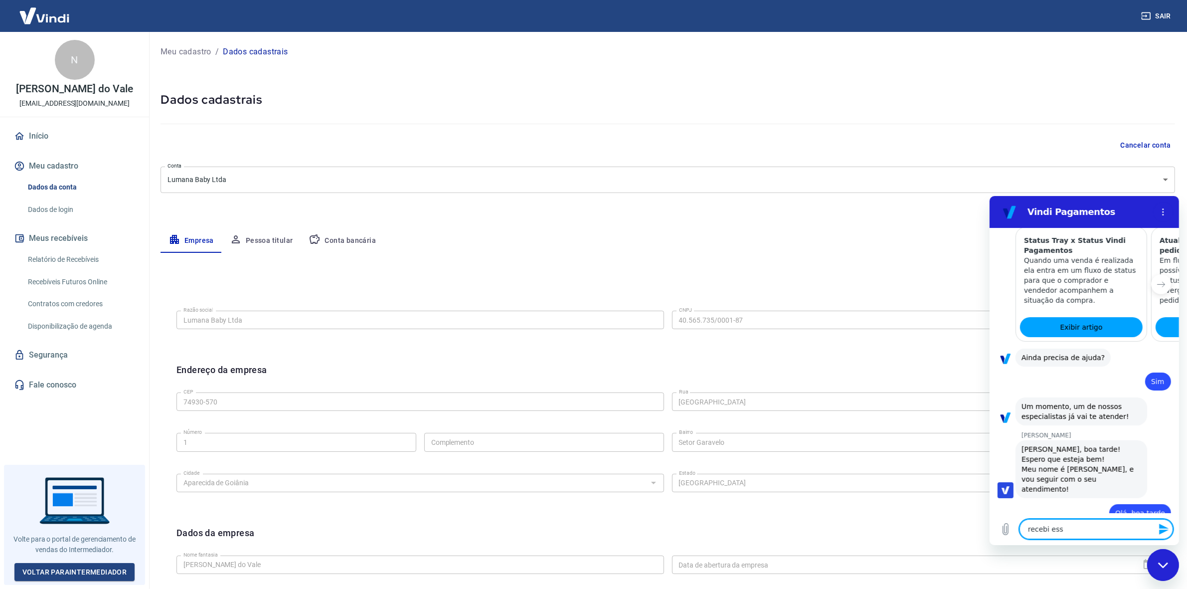
type textarea "recebi esse"
type textarea "x"
type textarea "recebi esse"
type textarea "x"
type textarea "recebi esse e"
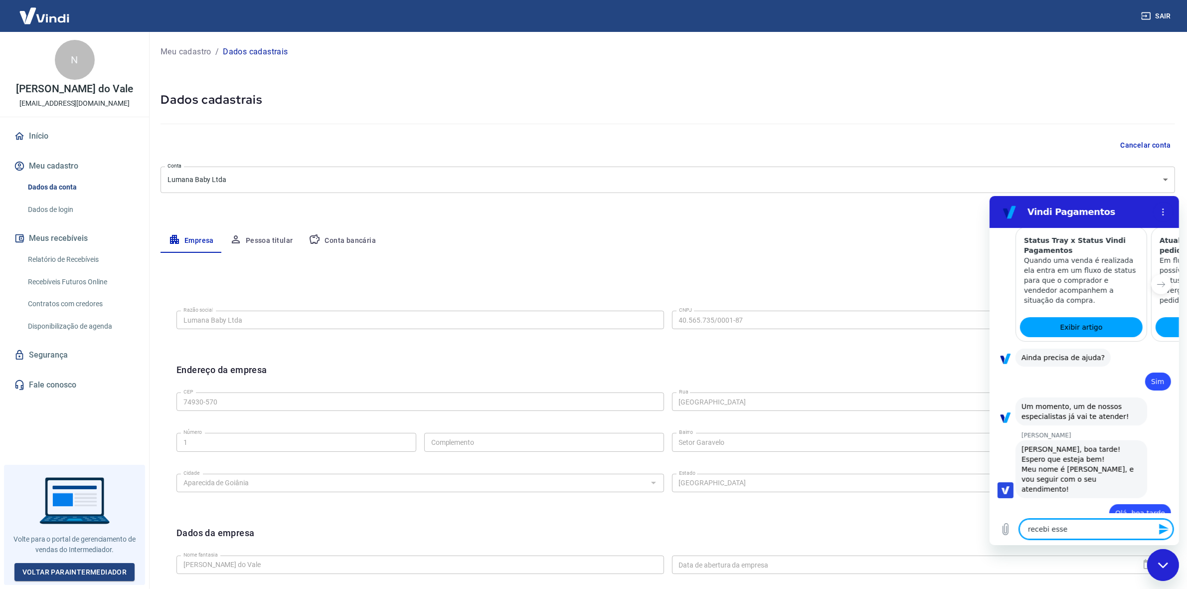
type textarea "x"
type textarea "recebi esse e-"
type textarea "x"
type textarea "recebi esse e-m"
type textarea "x"
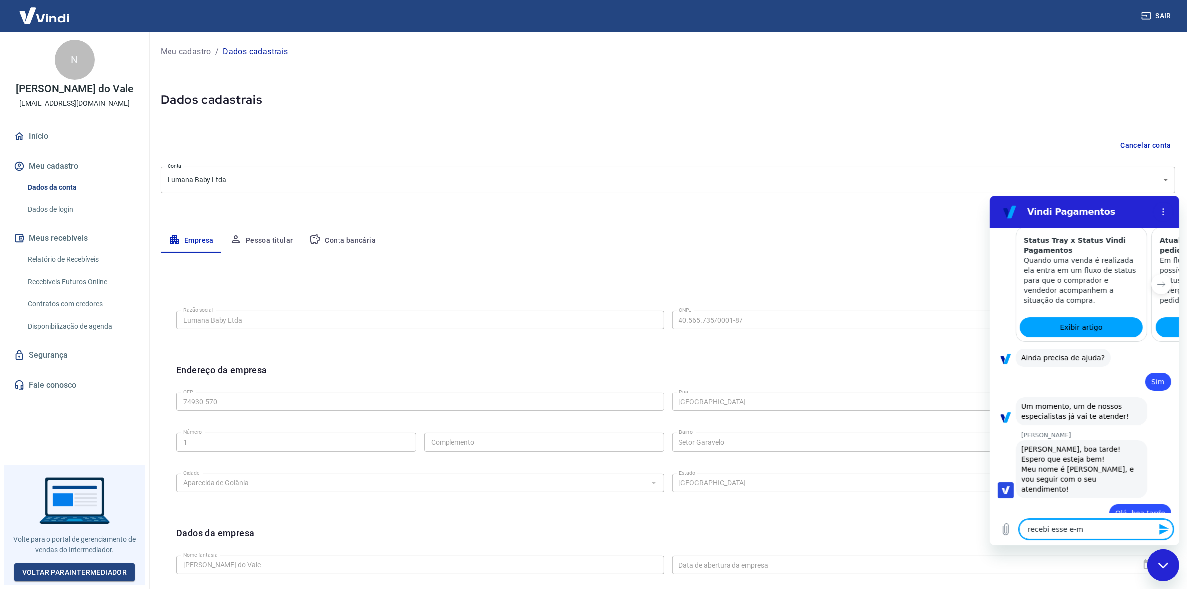
type textarea "recebi esse e-ma"
type textarea "x"
type textarea "recebi esse e-mai"
type textarea "x"
type textarea "recebi esse e-mail"
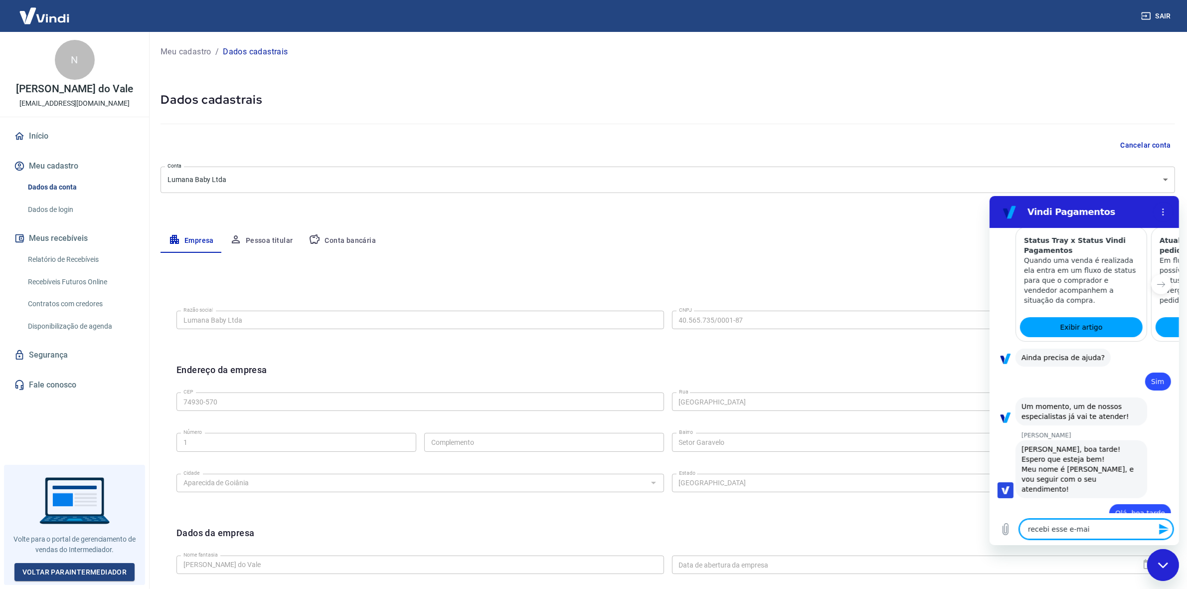
type textarea "x"
type textarea "recebi esse e-mail"
type textarea "x"
type textarea "recebi esse e-mail h"
type textarea "x"
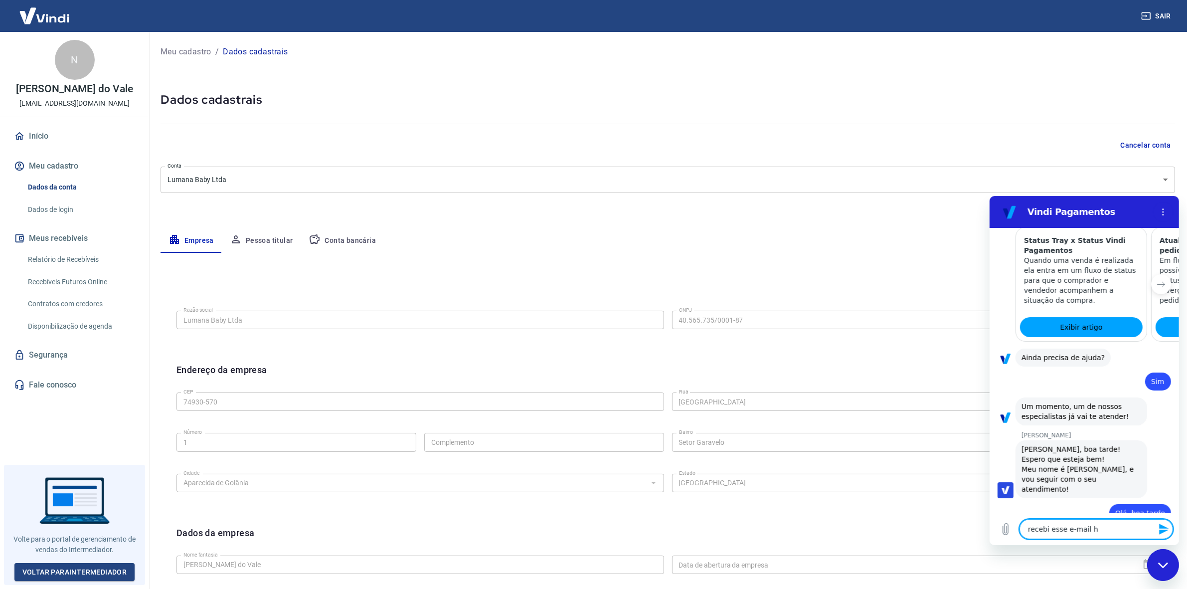
type textarea "recebi esse e-mail hj"
type textarea "x"
type textarea "recebi esse e-mail hj"
type textarea "x"
type textarea "recebi esse e-mail hj c"
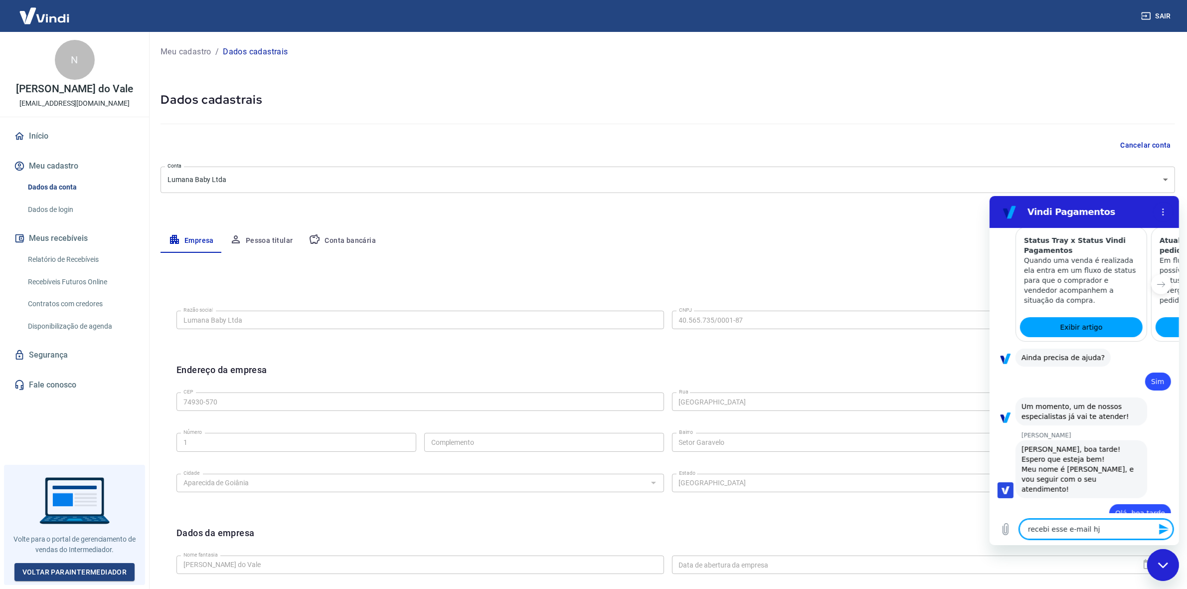
type textarea "x"
type textarea "recebi esse e-mail hj ce"
type textarea "x"
type textarea "recebi esse e-mail hj ced"
type textarea "x"
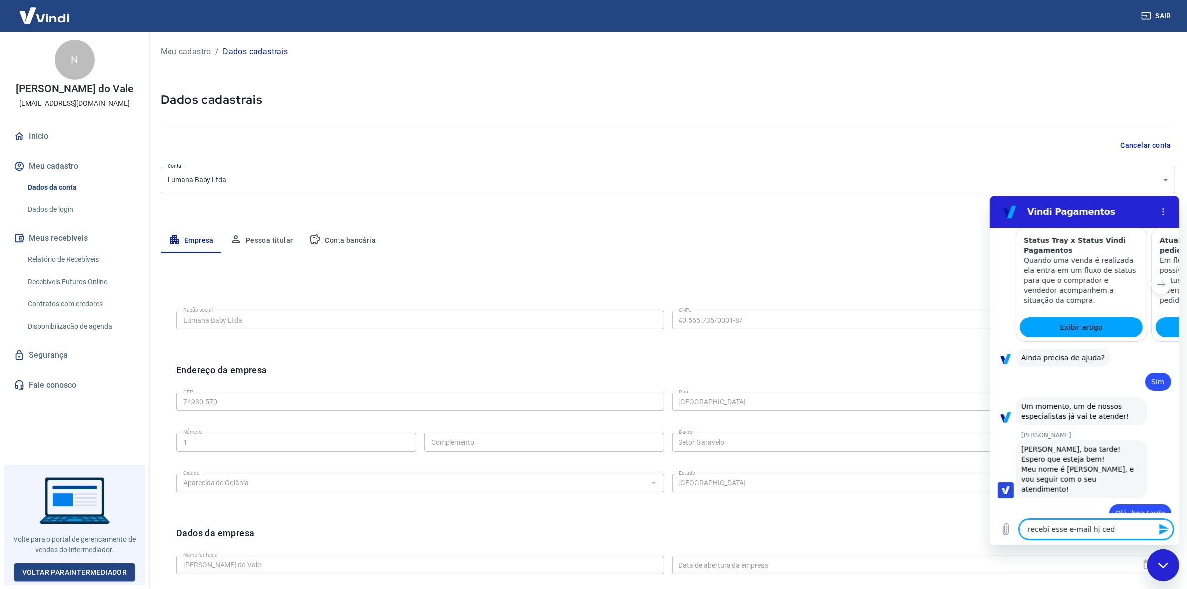
type textarea "recebi esse e-mail hj cedo"
type textarea "x"
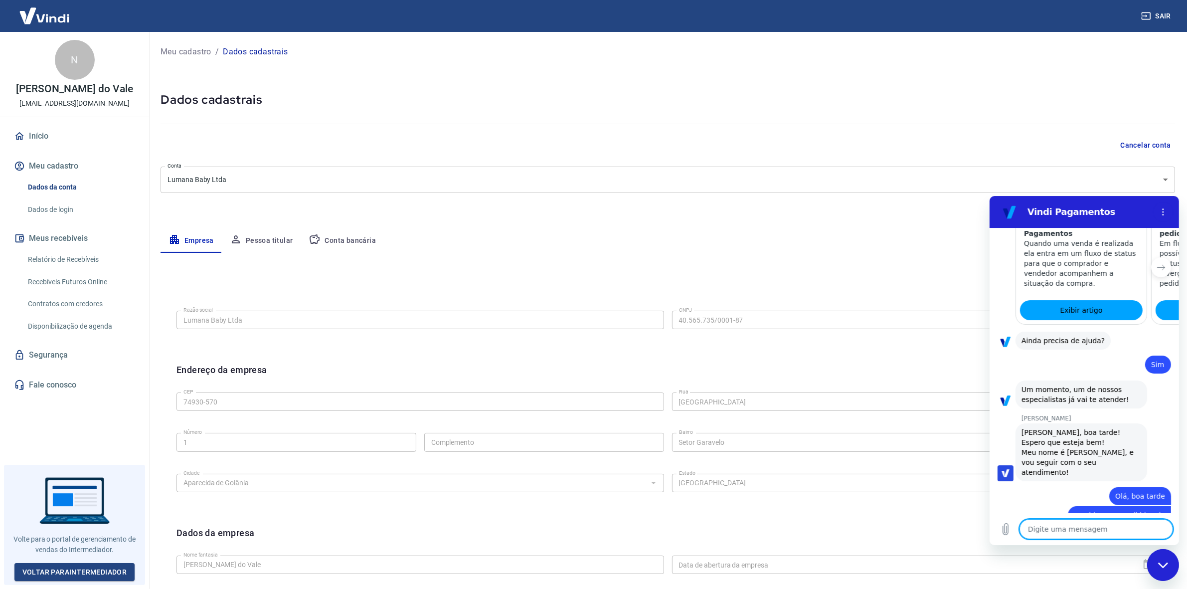
scroll to position [1040, 0]
click at [1008, 529] on icon "Carregar arquivo" at bounding box center [1005, 528] width 5 height 11
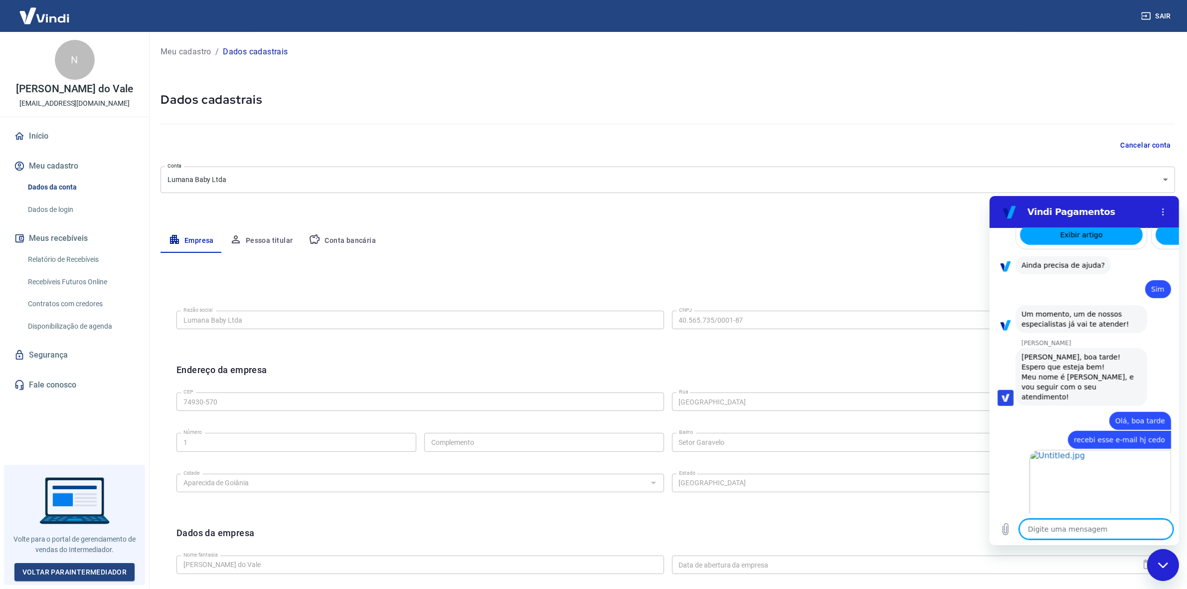
scroll to position [1195, 0]
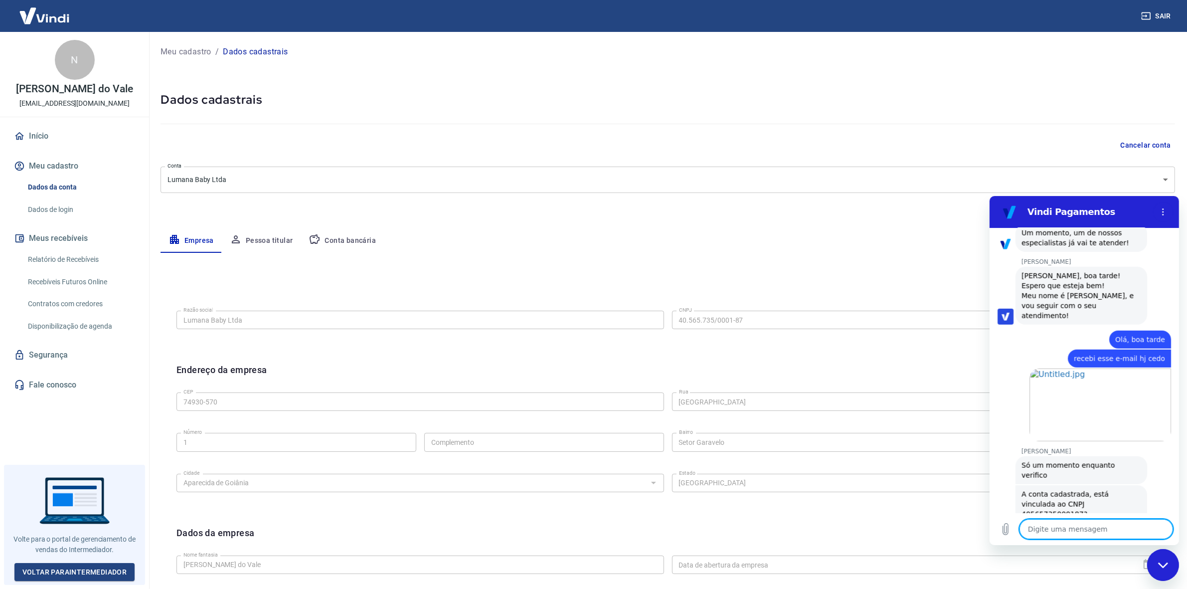
type textarea "x"
click at [1064, 528] on textarea at bounding box center [1096, 529] width 154 height 20
type textarea "S"
type textarea "x"
type textarea "Si"
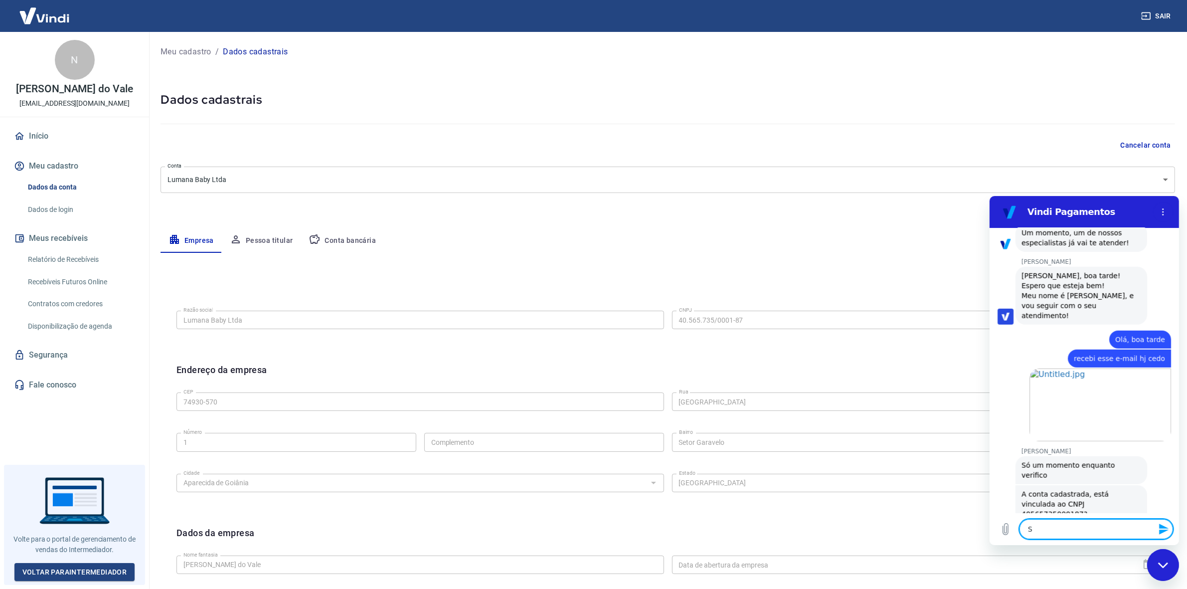
type textarea "x"
type textarea "Sim"
type textarea "x"
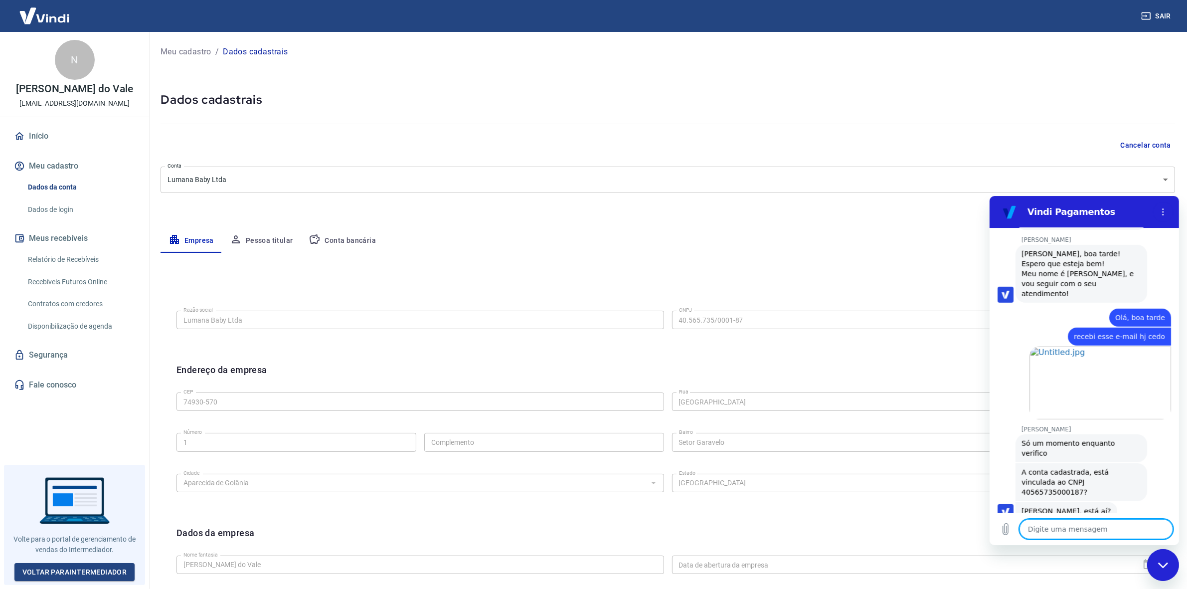
scroll to position [1218, 0]
type textarea "x"
click at [1082, 532] on textarea at bounding box center [1096, 529] width 154 height 20
click at [1070, 525] on textarea at bounding box center [1096, 529] width 154 height 20
type textarea "a"
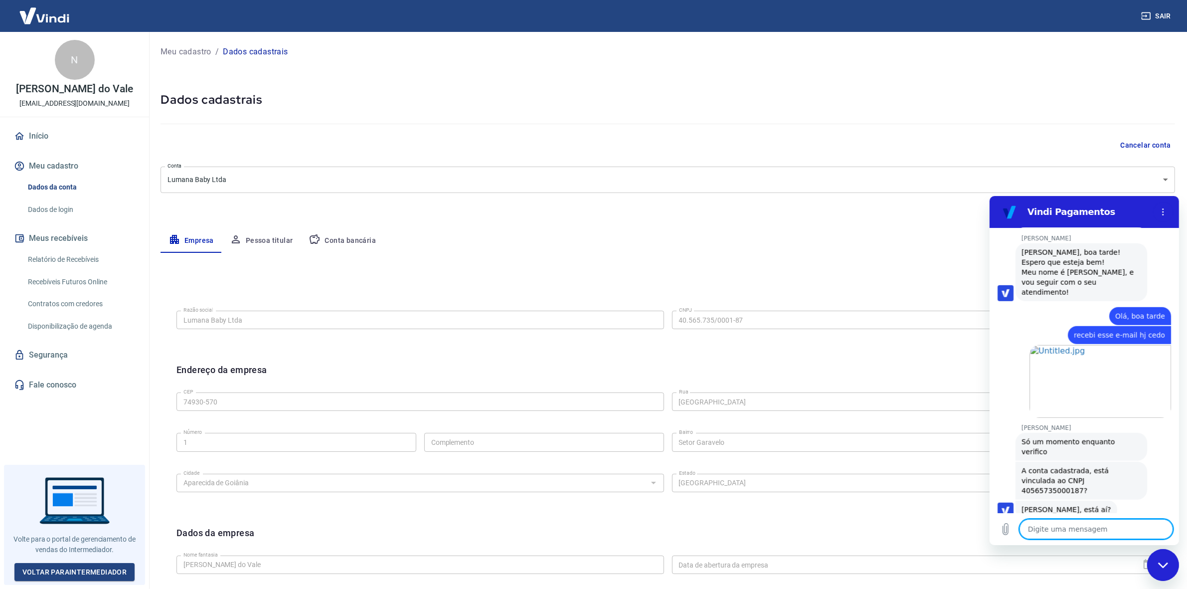
type textarea "x"
type textarea "aq"
type textarea "x"
type textarea "aqu"
type textarea "x"
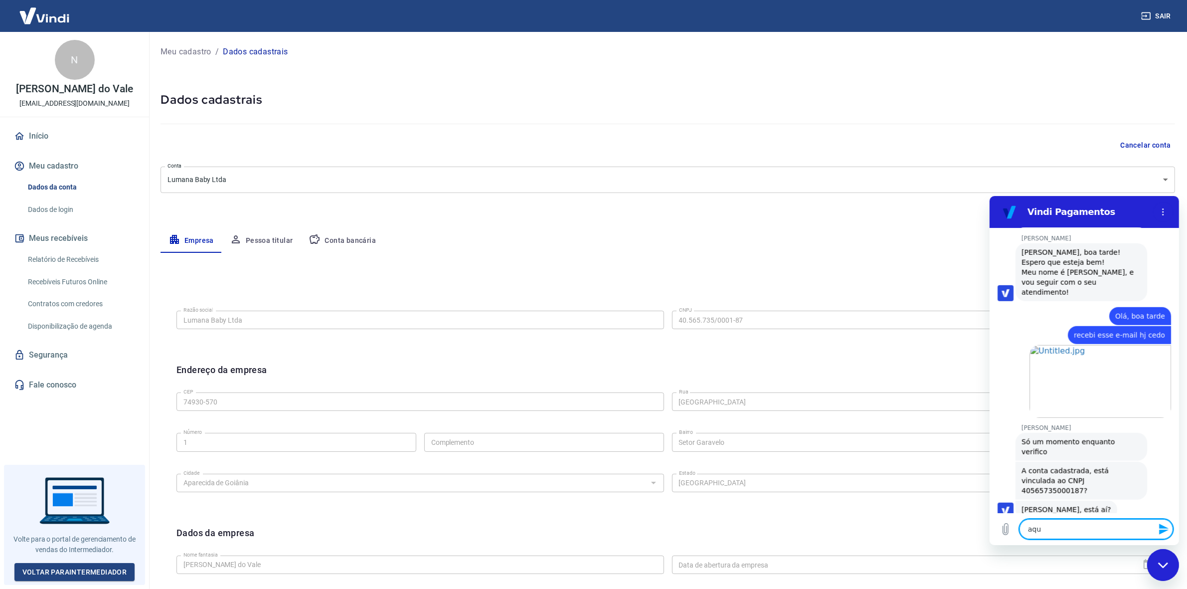
type textarea "aqui"
type textarea "x"
type textarea "aqui"
type textarea "x"
type textarea "aqui a"
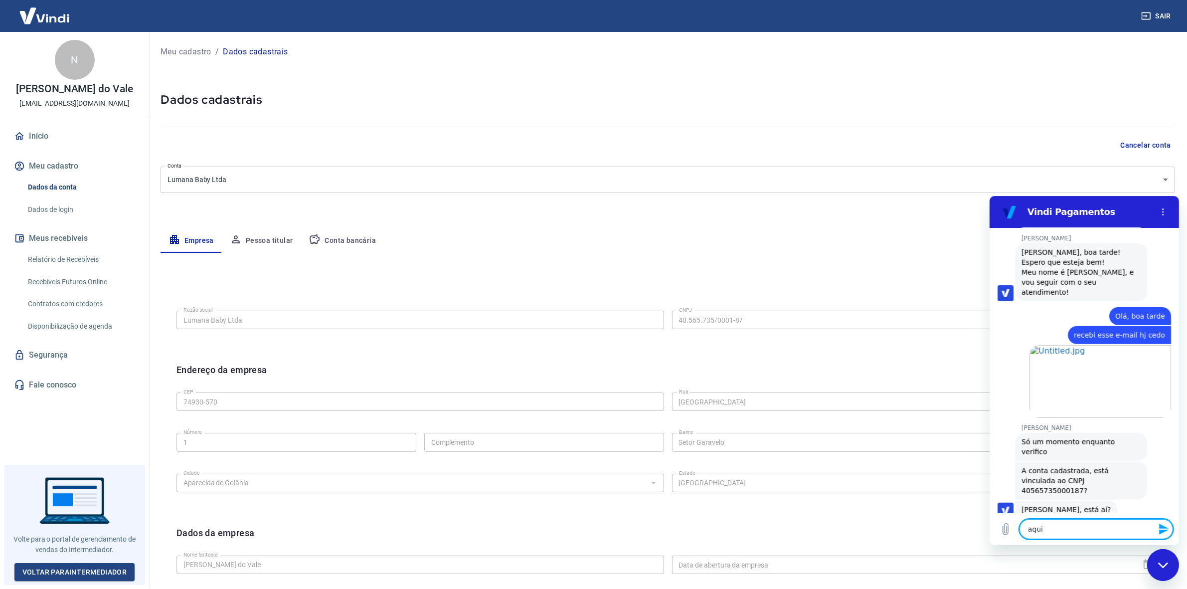
type textarea "x"
type textarea "aqui a"
type textarea "x"
type textarea "aqui a v"
type textarea "x"
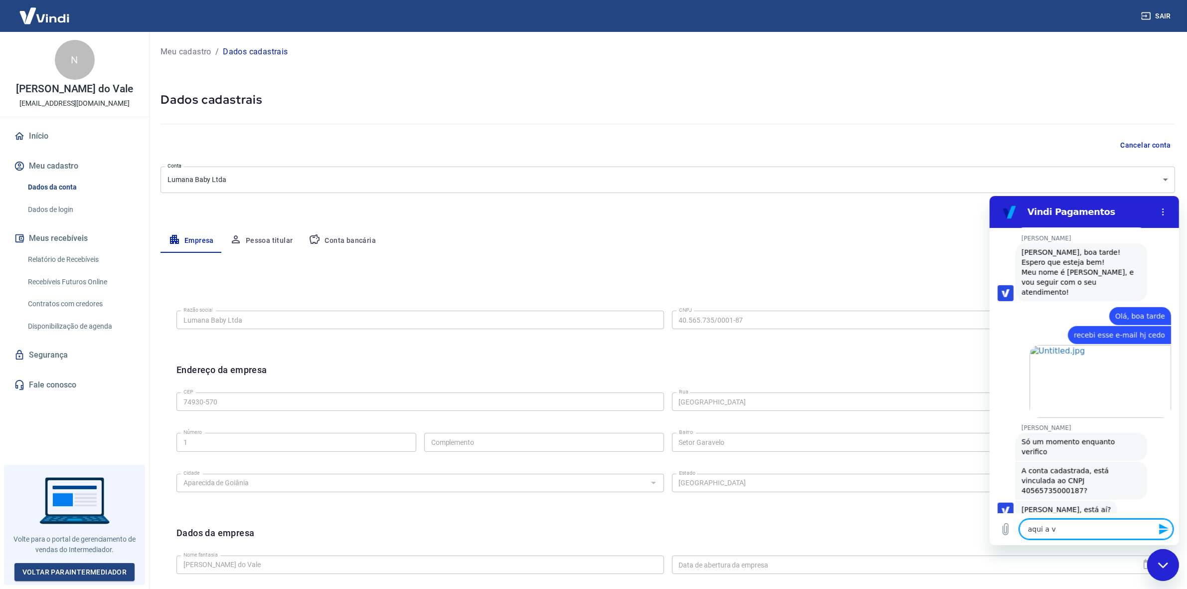
type textarea "aqui a ve"
type textarea "x"
type textarea "aqui a ver"
type textarea "x"
type textarea "aqui a veri"
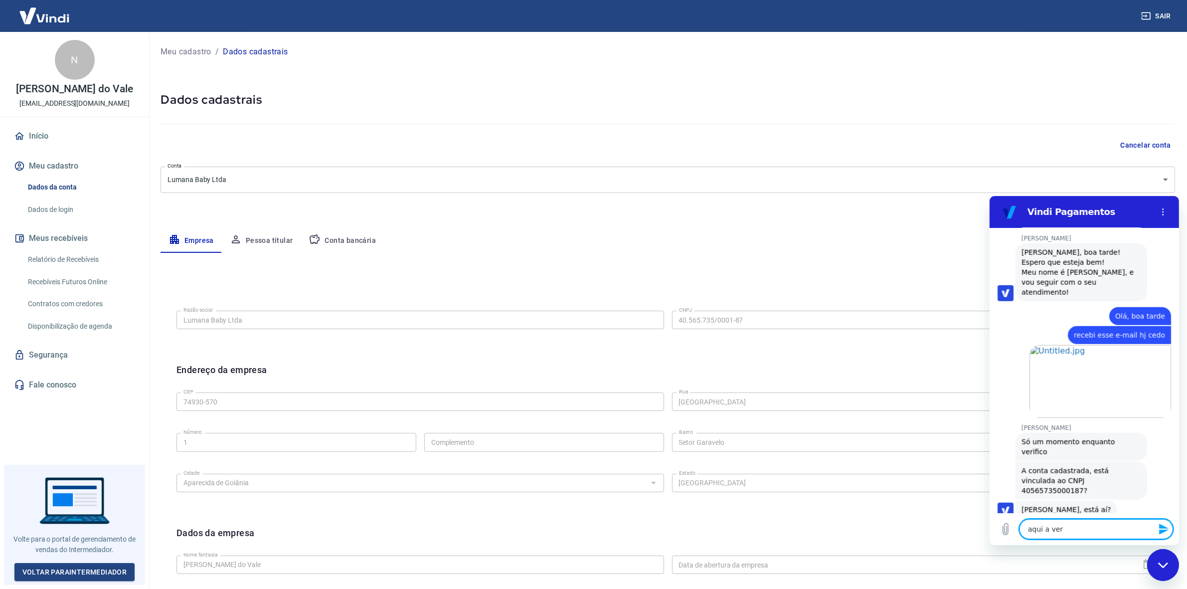
type textarea "x"
type textarea "aqui a verif"
type textarea "x"
type textarea "aqui a verifi"
type textarea "x"
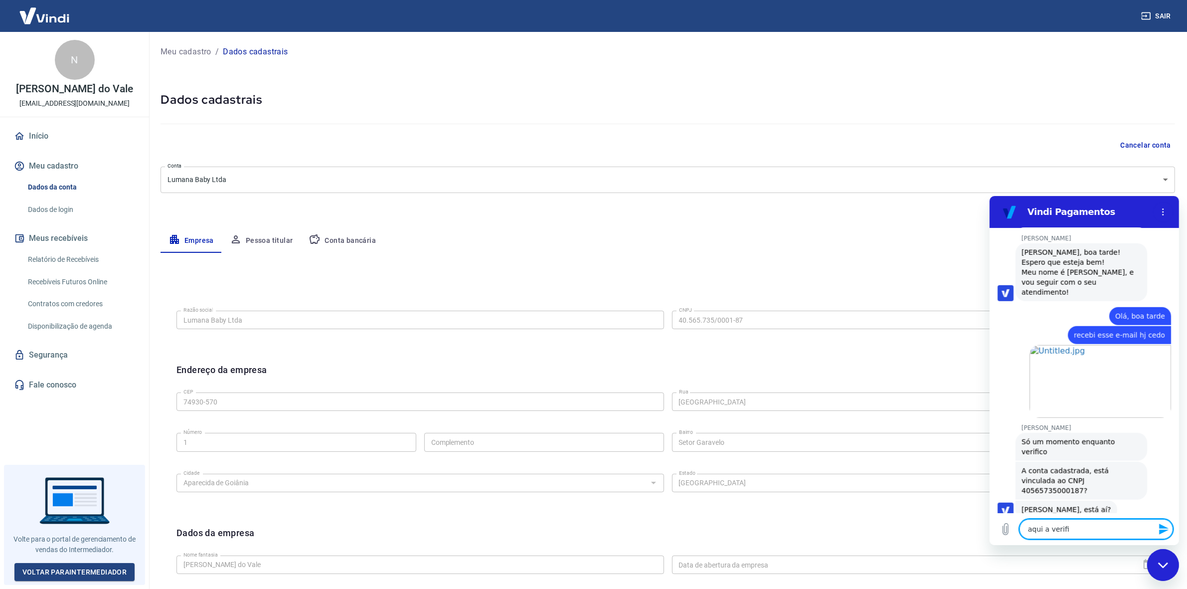
type textarea "aqui a verific"
type textarea "x"
type textarea "aqui a verifica"
type textarea "x"
type textarea "aqui a verificaç"
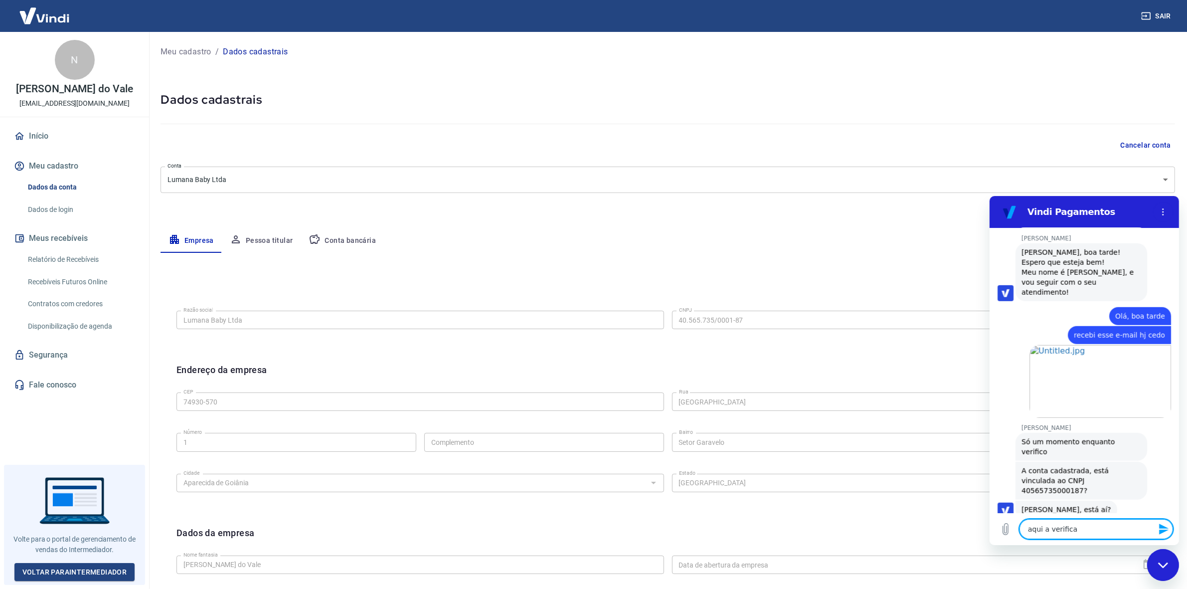
type textarea "x"
type textarea "aqui a verificaçã"
type textarea "x"
type textarea "aqui a verificação"
type textarea "x"
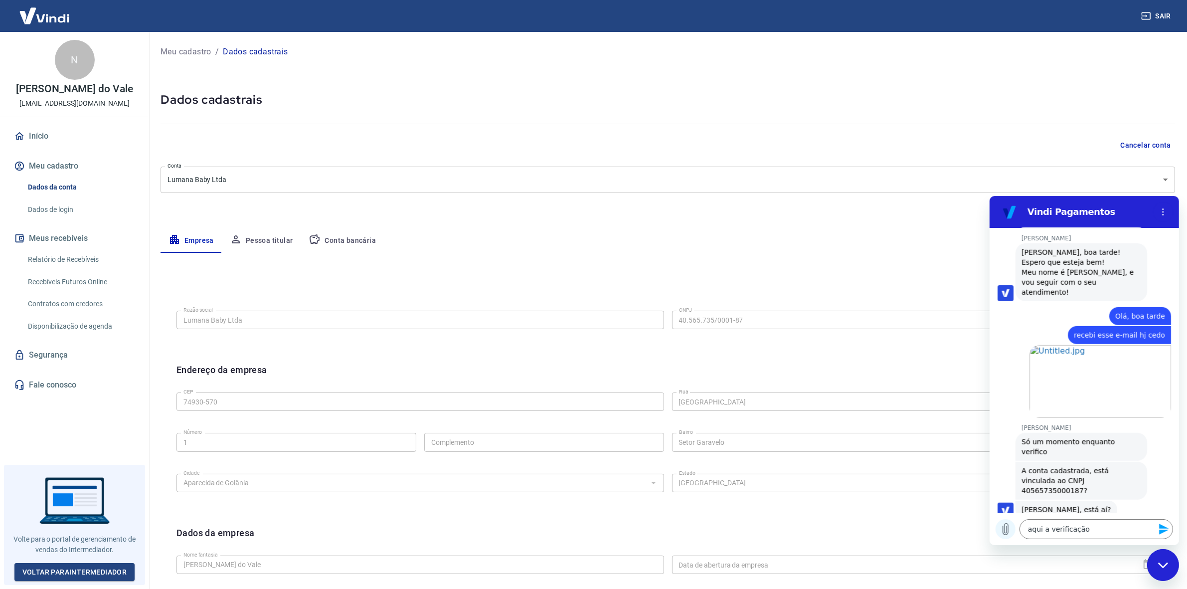
click at [1003, 527] on icon "Carregar arquivo" at bounding box center [1005, 528] width 5 height 11
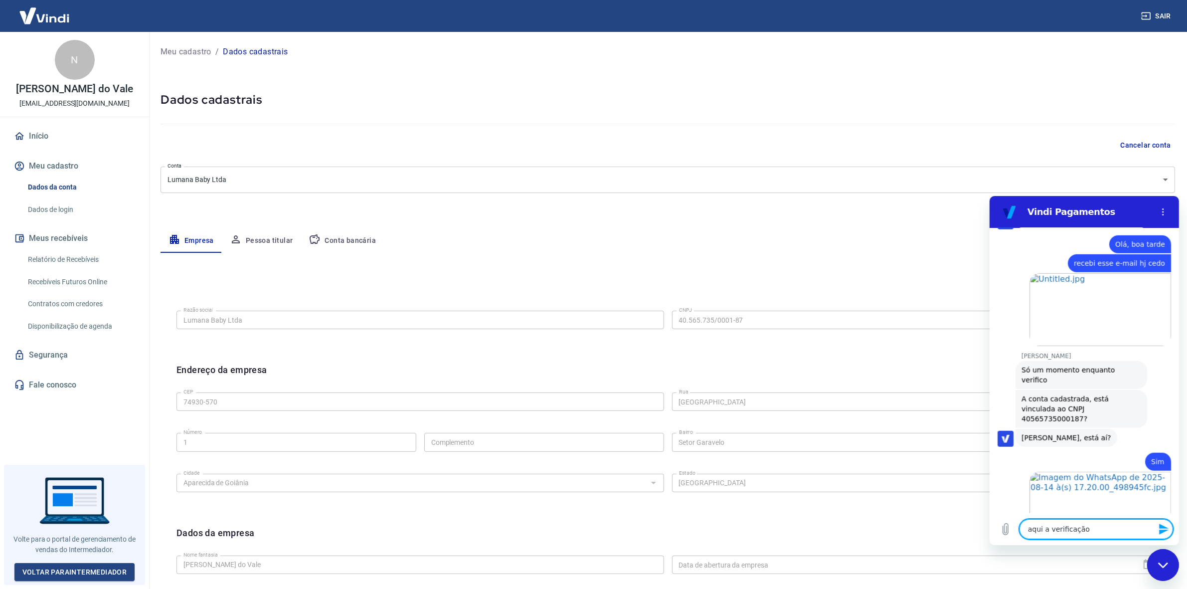
scroll to position [1292, 0]
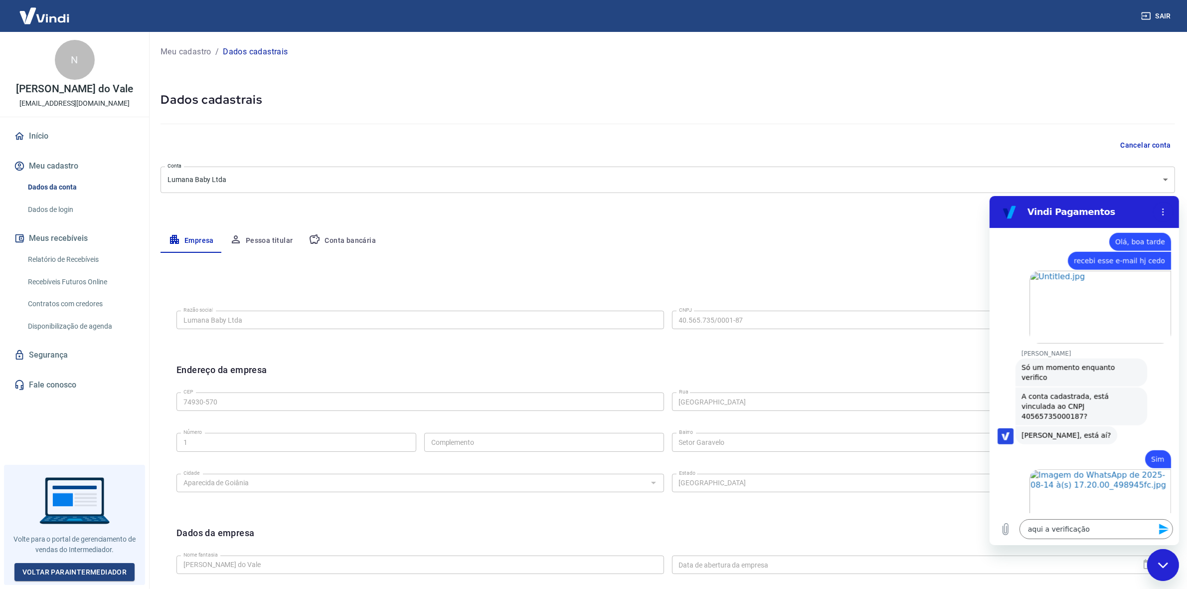
click at [1165, 527] on icon "Enviar mensagem" at bounding box center [1163, 528] width 9 height 11
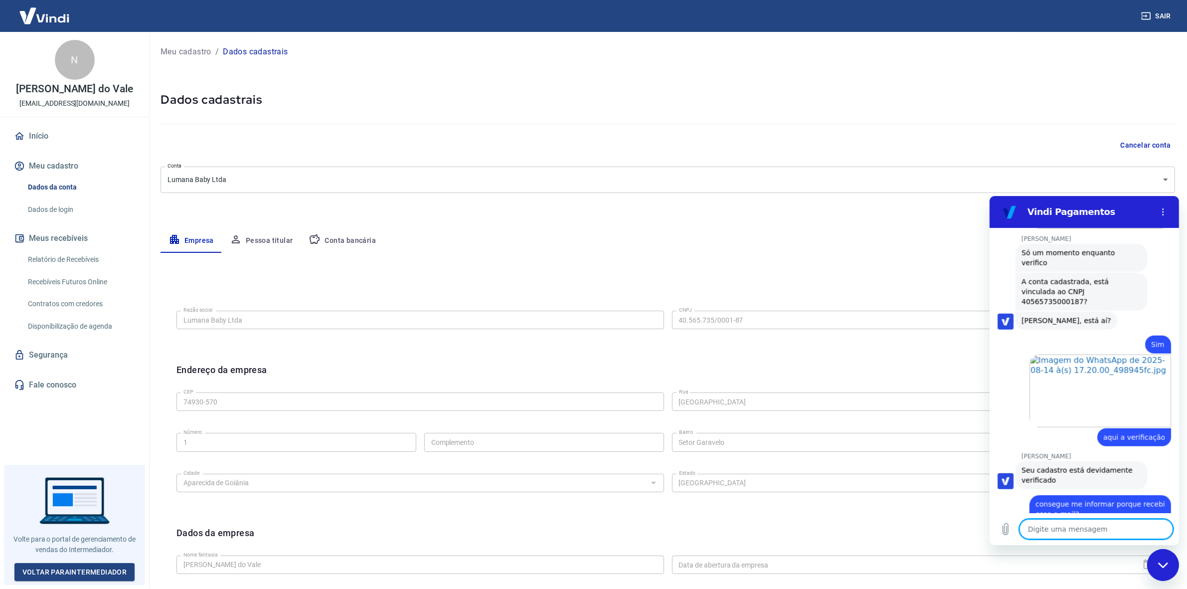
scroll to position [1461, 0]
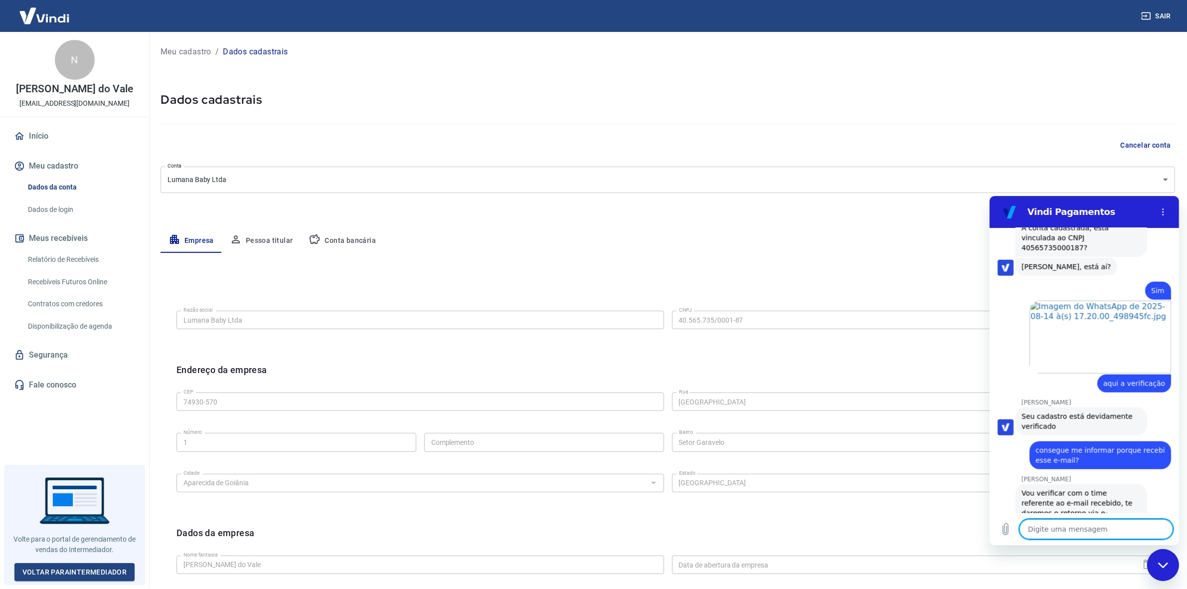
click at [1053, 530] on textarea at bounding box center [1096, 529] width 154 height 20
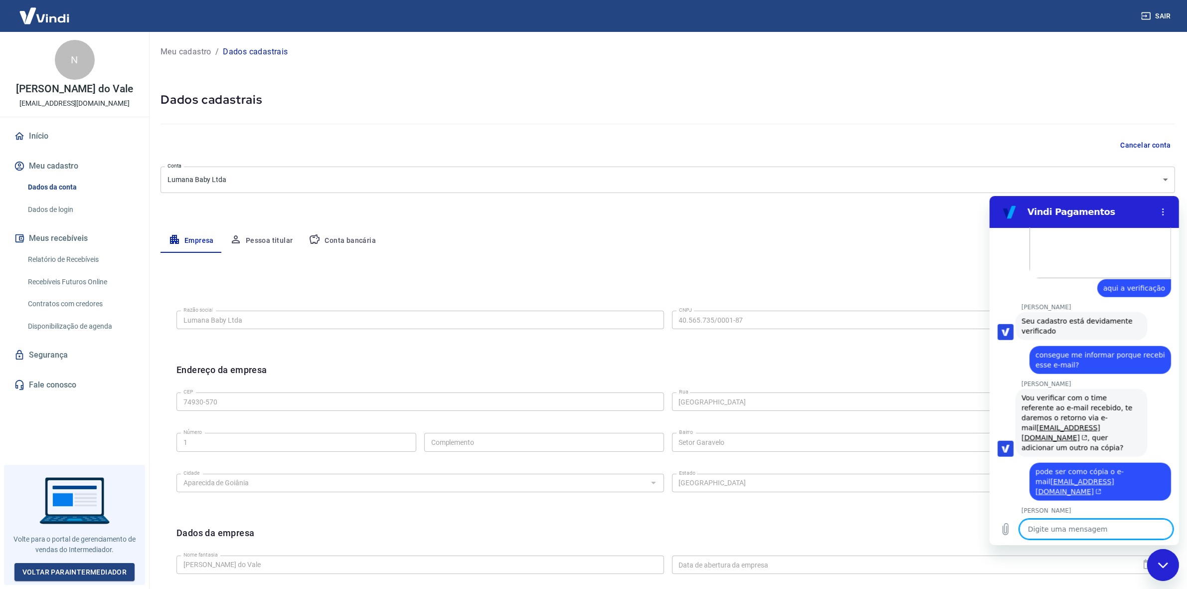
scroll to position [1645, 0]
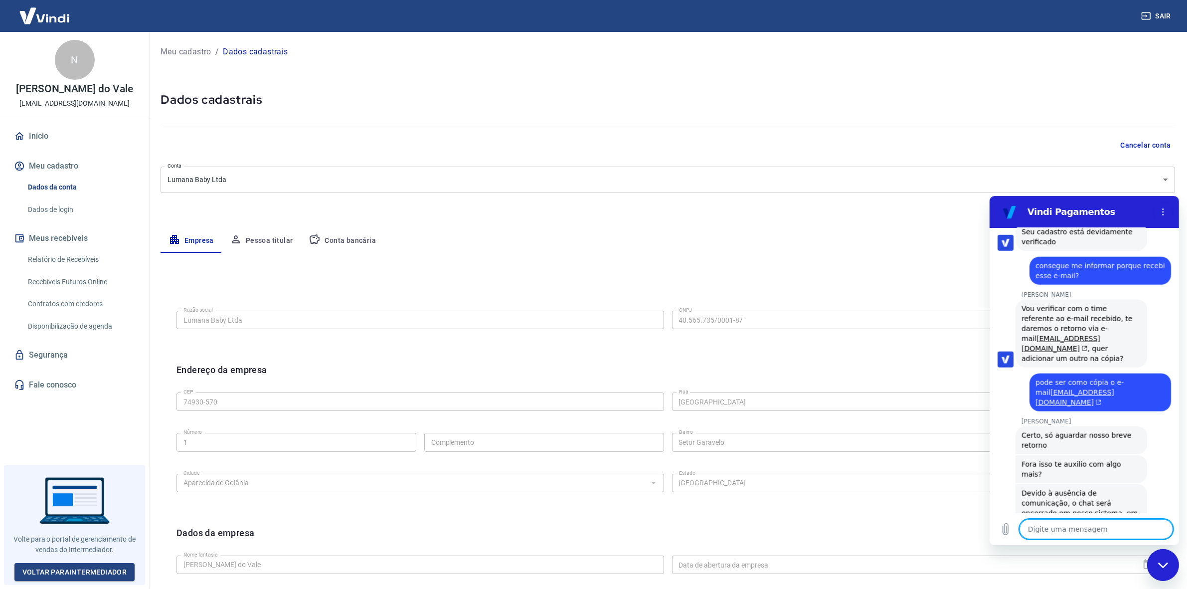
click at [1075, 527] on textarea at bounding box center [1096, 529] width 154 height 20
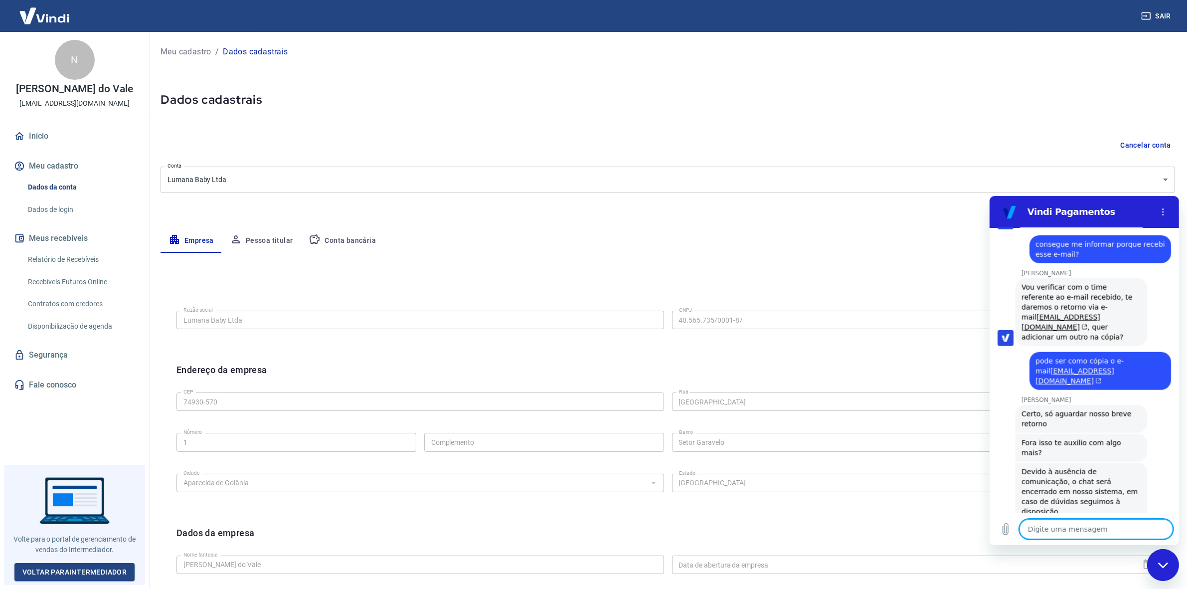
scroll to position [1669, 0]
